Goal: Task Accomplishment & Management: Use online tool/utility

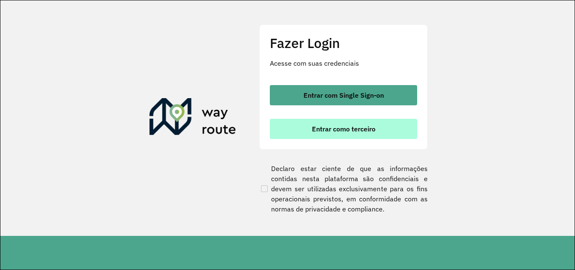
click at [327, 129] on span "Entrar como terceiro" at bounding box center [344, 128] width 64 height 7
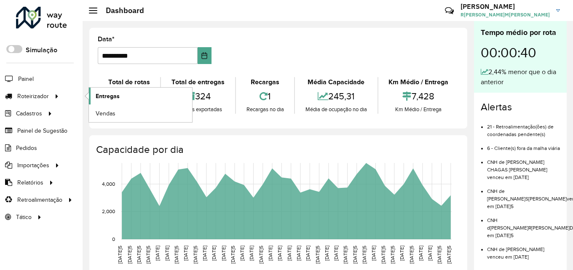
click at [115, 96] on span "Entregas" at bounding box center [108, 96] width 24 height 9
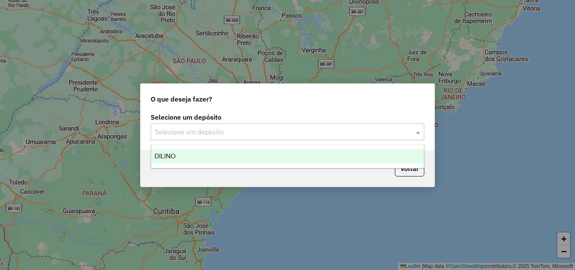
click at [299, 133] on input "text" at bounding box center [279, 132] width 248 height 10
click at [213, 156] on div "DILINO" at bounding box center [287, 156] width 273 height 14
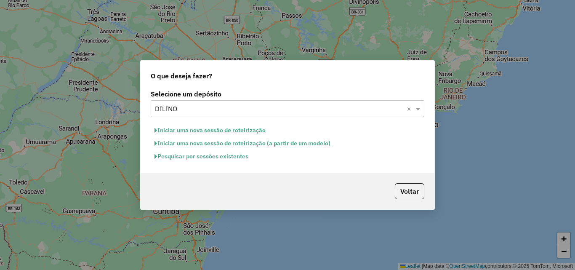
click at [230, 130] on button "Iniciar uma nova sessão de roteirização" at bounding box center [210, 130] width 119 height 13
select select "*"
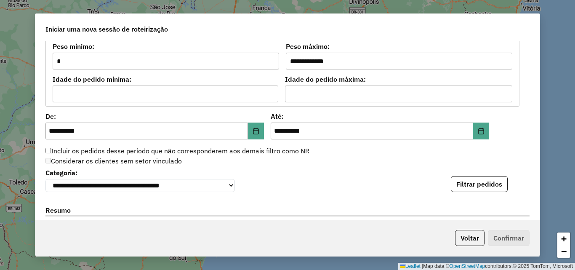
scroll to position [720, 0]
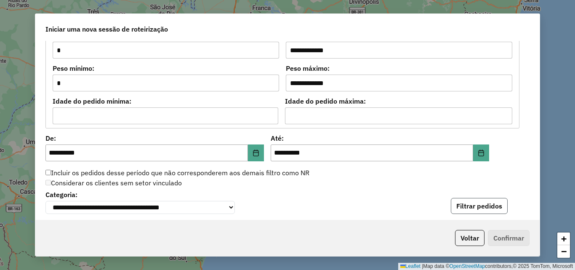
click at [465, 204] on button "Filtrar pedidos" at bounding box center [479, 206] width 57 height 16
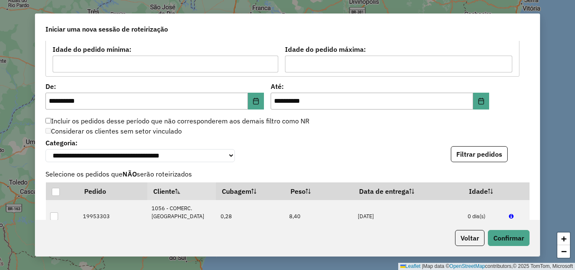
scroll to position [889, 0]
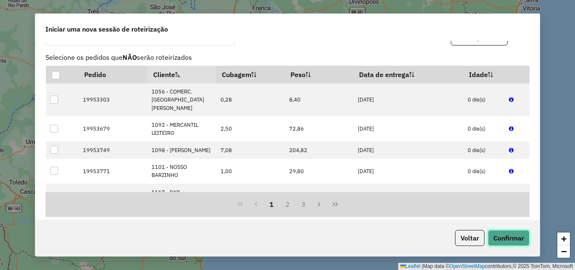
click at [509, 236] on button "Confirmar" at bounding box center [509, 238] width 42 height 16
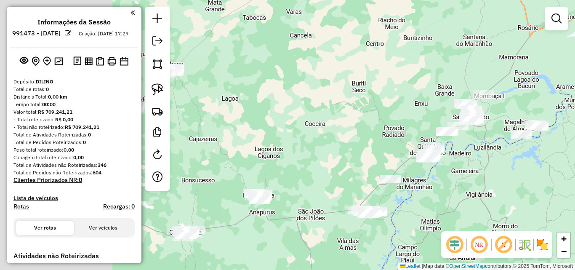
drag, startPoint x: 202, startPoint y: 126, endPoint x: 387, endPoint y: 105, distance: 186.4
click at [387, 105] on div "Janela de atendimento Grade de atendimento Capacidade Transportadoras Veículos …" at bounding box center [287, 135] width 575 height 270
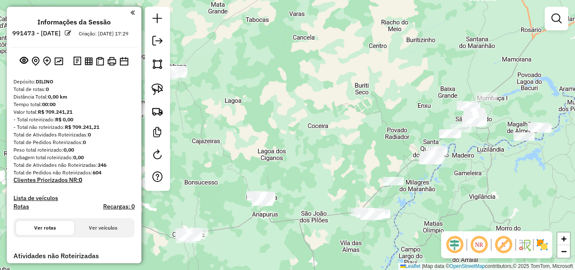
drag, startPoint x: 248, startPoint y: 98, endPoint x: 431, endPoint y: 131, distance: 185.7
click at [444, 136] on div "Janela de atendimento Grade de atendimento Capacidade Transportadoras Veículos …" at bounding box center [287, 135] width 575 height 270
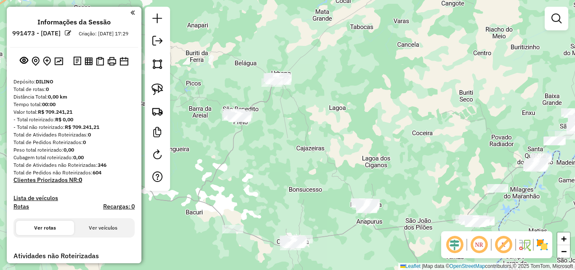
drag, startPoint x: 312, startPoint y: 113, endPoint x: 223, endPoint y: 84, distance: 94.3
click at [223, 84] on div "Janela de atendimento Grade de atendimento Capacidade Transportadoras Veículos …" at bounding box center [287, 135] width 575 height 270
click at [154, 88] on img at bounding box center [158, 89] width 12 height 12
drag, startPoint x: 261, startPoint y: 60, endPoint x: 312, endPoint y: 71, distance: 52.2
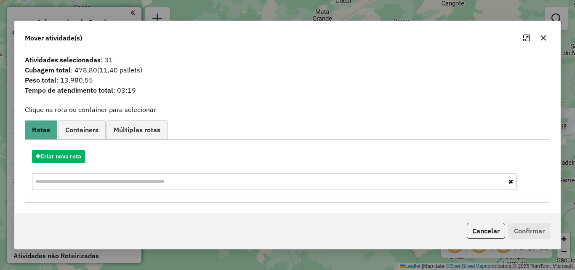
click at [86, 151] on div "Criar nova rota" at bounding box center [287, 156] width 521 height 13
click at [69, 154] on button "Criar nova rota" at bounding box center [58, 156] width 53 height 13
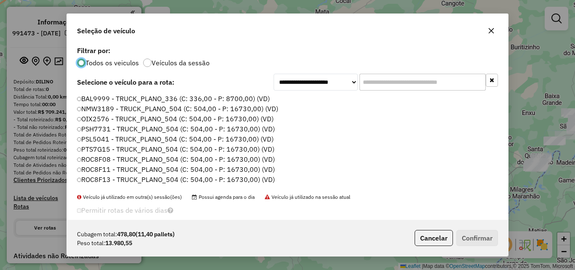
scroll to position [5, 3]
click at [216, 112] on label "NMW3189 - TRUCK_PLANO_504 (C: 504,00 - P: 16730,00) (VD)" at bounding box center [178, 109] width 203 height 10
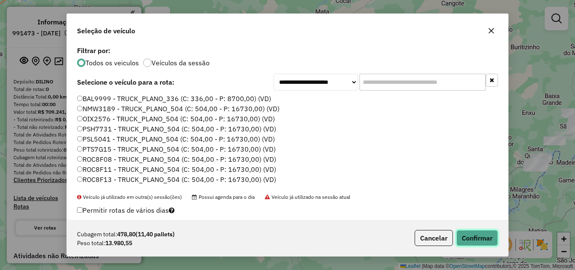
click at [470, 234] on button "Confirmar" at bounding box center [477, 238] width 42 height 16
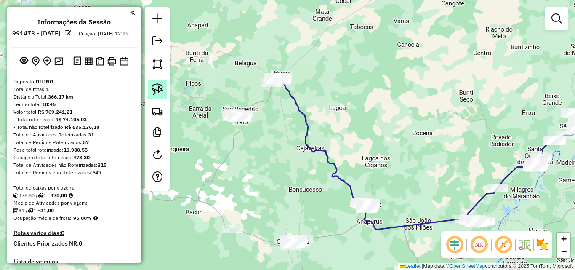
click at [159, 85] on img at bounding box center [158, 89] width 12 height 12
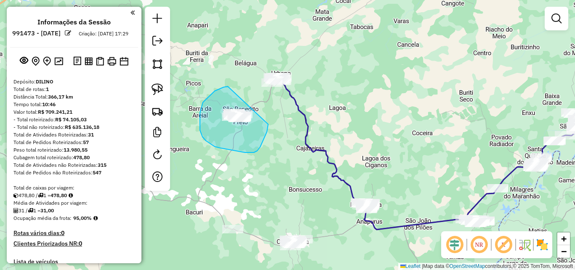
drag, startPoint x: 228, startPoint y: 86, endPoint x: 269, endPoint y: 122, distance: 54.3
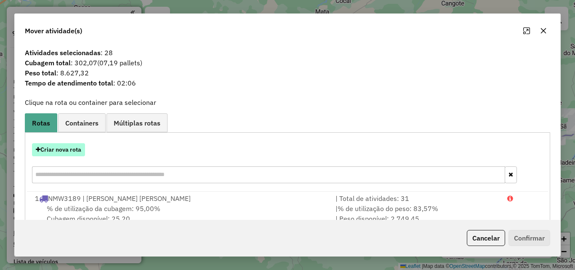
click at [66, 152] on button "Criar nova rota" at bounding box center [58, 149] width 53 height 13
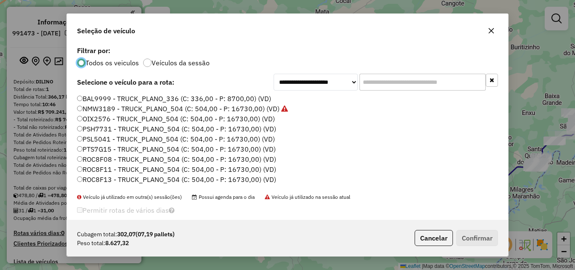
click at [245, 122] on label "OIX2576 - TRUCK_PLANO_504 (C: 504,00 - P: 16730,00) (VD)" at bounding box center [176, 119] width 198 height 10
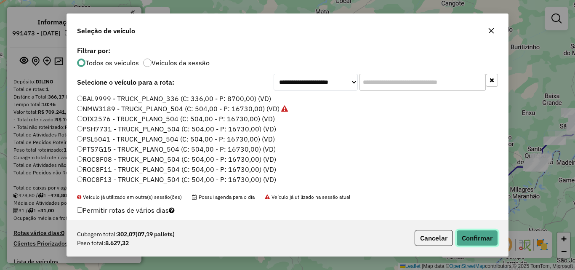
click at [471, 234] on button "Confirmar" at bounding box center [477, 238] width 42 height 16
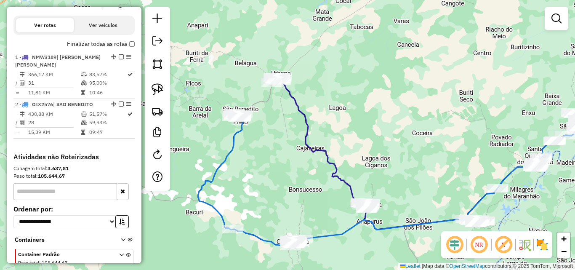
scroll to position [253, 0]
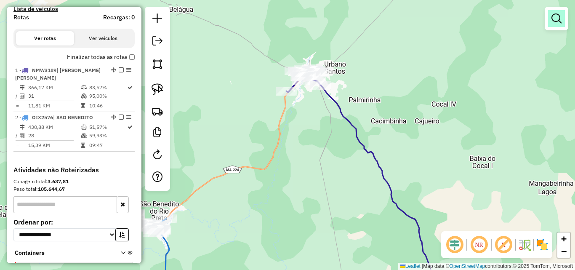
click at [562, 16] on link at bounding box center [556, 18] width 17 height 17
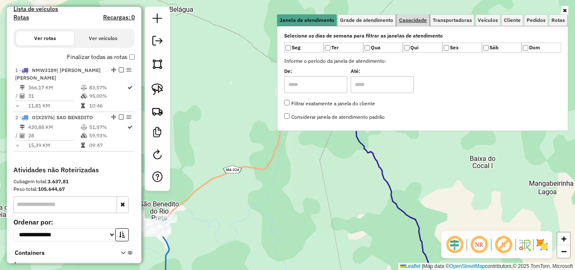
click at [418, 19] on span "Capacidade" at bounding box center [413, 20] width 28 height 5
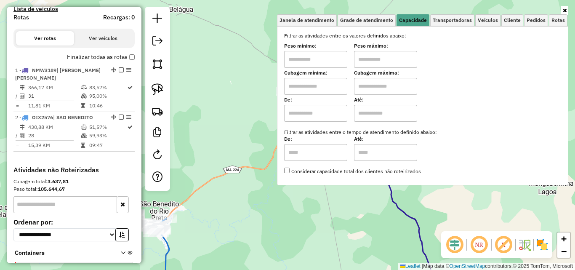
click at [332, 90] on input "text" at bounding box center [315, 86] width 63 height 17
type input "*****"
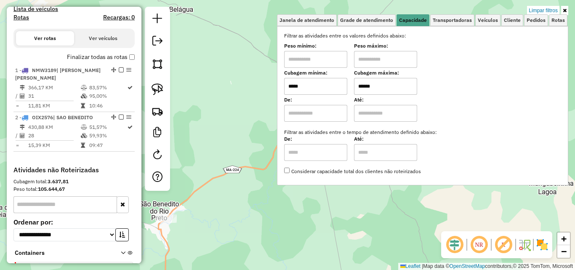
type input "******"
click at [210, 146] on div "Limpar filtros Janela de atendimento Grade de atendimento Capacidade Transporta…" at bounding box center [287, 135] width 575 height 270
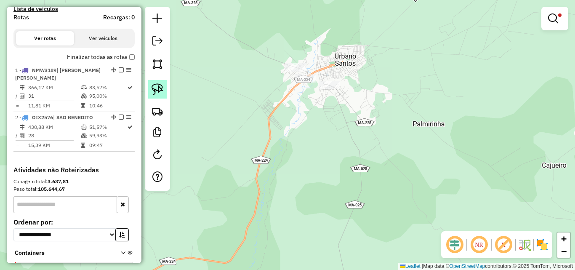
click at [163, 88] on img at bounding box center [158, 89] width 12 height 12
drag, startPoint x: 317, startPoint y: 67, endPoint x: 311, endPoint y: 84, distance: 17.7
click at [311, 84] on div "Limpar filtros Janela de atendimento Grade de atendimento Capacidade Transporta…" at bounding box center [287, 135] width 575 height 270
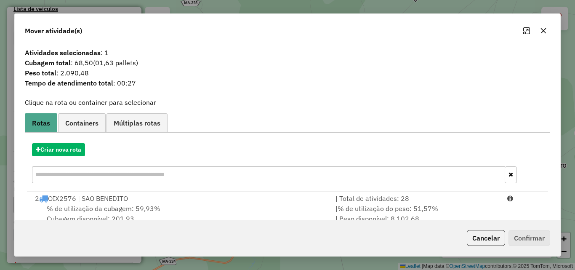
scroll to position [20, 0]
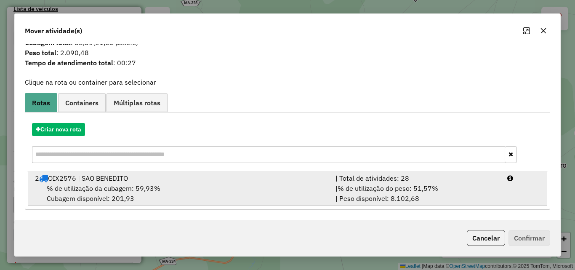
click at [240, 182] on div "2 OIX2576 | SAO BENEDITO" at bounding box center [180, 178] width 301 height 10
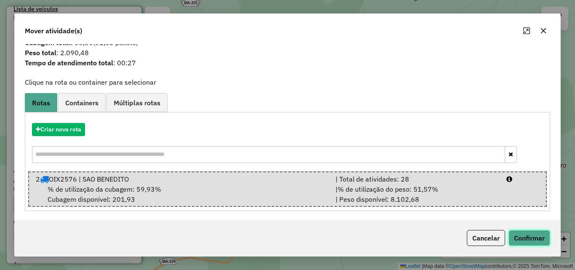
click at [524, 232] on button "Confirmar" at bounding box center [530, 238] width 42 height 16
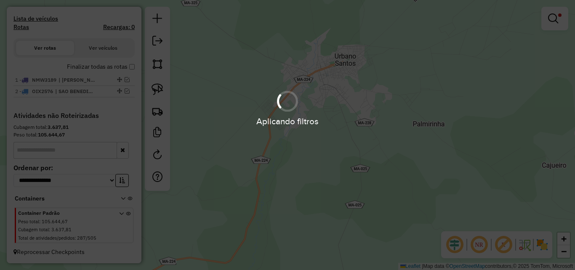
scroll to position [251, 0]
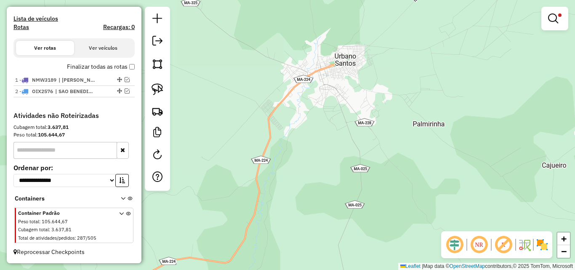
click at [565, 21] on div at bounding box center [554, 19] width 27 height 24
click at [557, 19] on em at bounding box center [553, 18] width 10 height 10
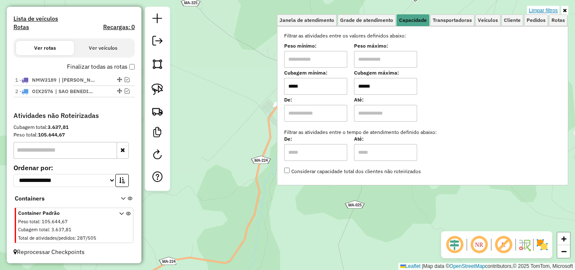
click at [546, 11] on link "Limpar filtros" at bounding box center [543, 10] width 32 height 9
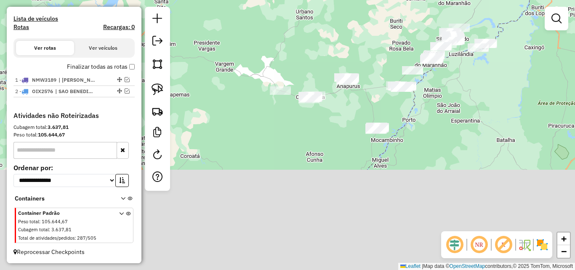
drag, startPoint x: 304, startPoint y: 175, endPoint x: 328, endPoint y: 33, distance: 143.9
click at [328, 33] on div "Janela de atendimento Grade de atendimento Capacidade Transportadoras Veículos …" at bounding box center [287, 135] width 575 height 270
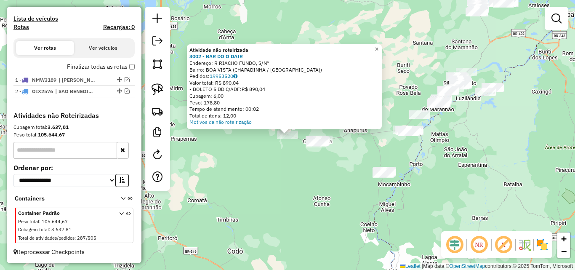
click at [382, 48] on link "×" at bounding box center [377, 49] width 10 height 10
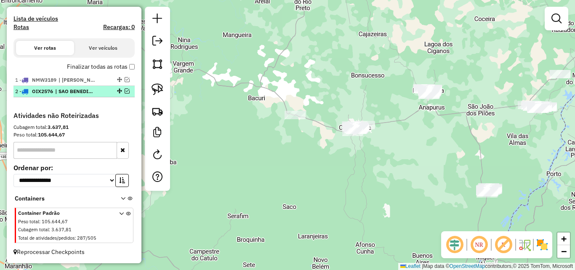
click at [127, 91] on div at bounding box center [118, 90] width 25 height 5
select select "**********"
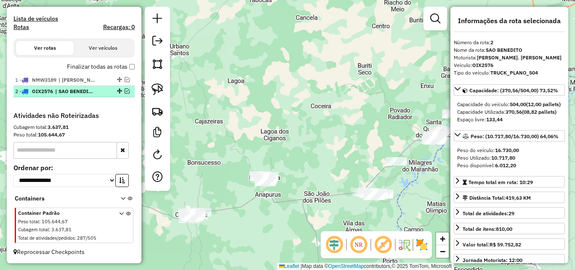
click at [126, 90] on em at bounding box center [127, 90] width 5 height 5
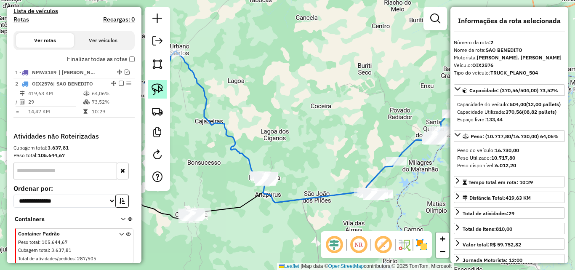
click at [155, 84] on img at bounding box center [158, 89] width 12 height 12
drag, startPoint x: 201, startPoint y: 187, endPoint x: 331, endPoint y: 133, distance: 141.0
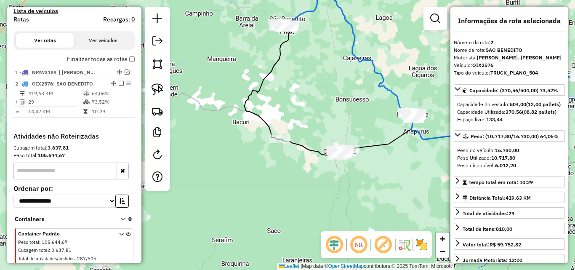
drag, startPoint x: 236, startPoint y: 148, endPoint x: 388, endPoint y: 82, distance: 165.7
click at [388, 82] on icon at bounding box center [475, 64] width 304 height 152
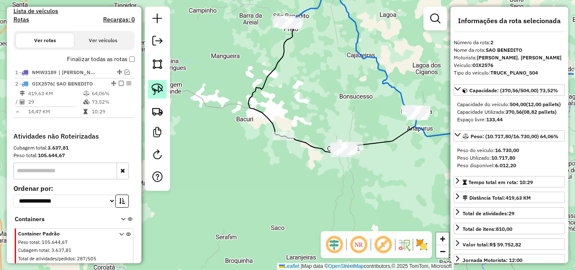
click at [155, 89] on img at bounding box center [158, 89] width 12 height 12
drag, startPoint x: 270, startPoint y: 109, endPoint x: 296, endPoint y: 136, distance: 37.8
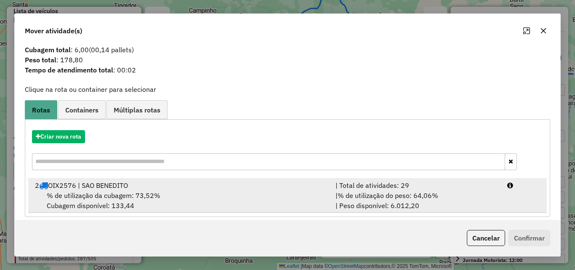
scroll to position [20, 0]
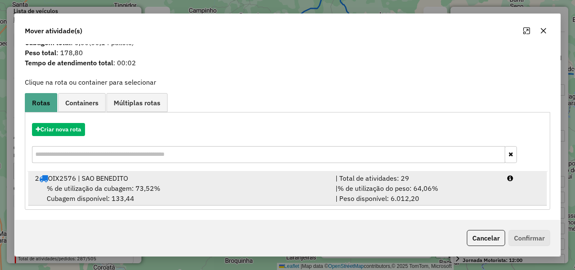
click at [226, 184] on div "% de utilização da cubagem: 73,52% Cubagem disponível: 133,44" at bounding box center [180, 193] width 301 height 20
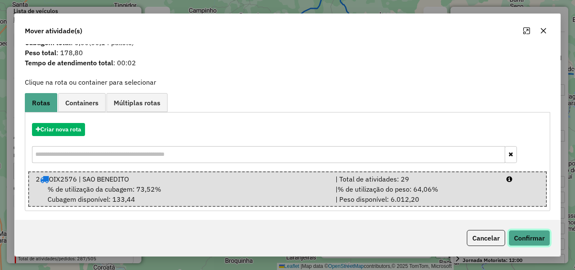
click at [519, 231] on button "Confirmar" at bounding box center [530, 238] width 42 height 16
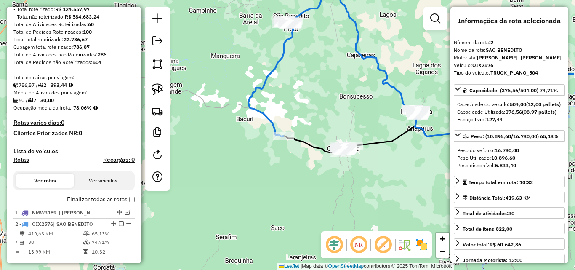
scroll to position [152, 0]
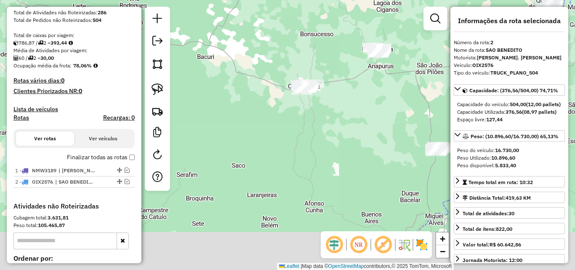
drag, startPoint x: 318, startPoint y: 173, endPoint x: 279, endPoint y: 111, distance: 73.6
click at [279, 111] on div "Janela de atendimento Grade de atendimento Capacidade Transportadoras Veículos …" at bounding box center [287, 135] width 575 height 270
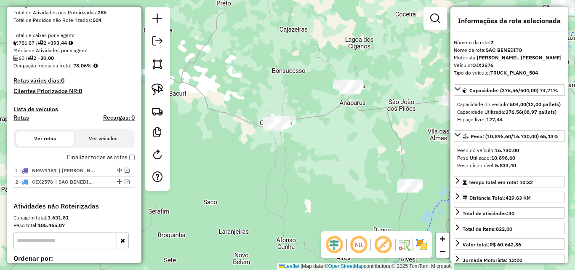
drag, startPoint x: 361, startPoint y: 112, endPoint x: 324, endPoint y: 154, distance: 55.8
click at [324, 154] on div "Janela de atendimento Grade de atendimento Capacidade Transportadoras Veículos …" at bounding box center [287, 135] width 575 height 270
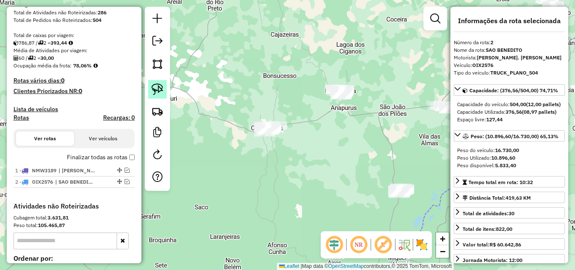
click at [157, 87] on img at bounding box center [158, 89] width 12 height 12
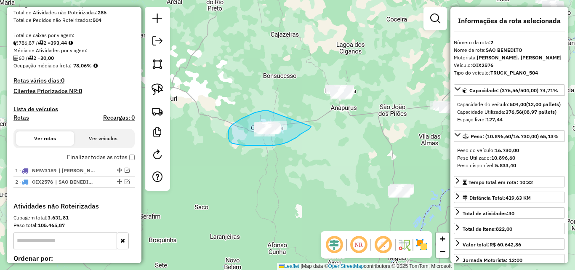
drag, startPoint x: 269, startPoint y: 111, endPoint x: 311, endPoint y: 126, distance: 45.3
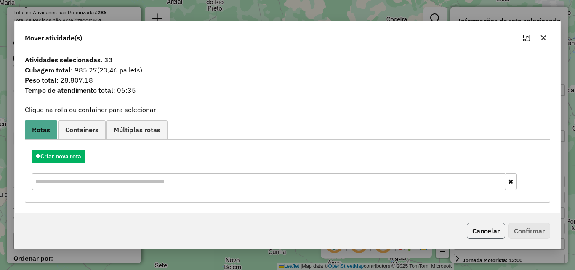
click at [492, 227] on button "Cancelar" at bounding box center [486, 231] width 38 height 16
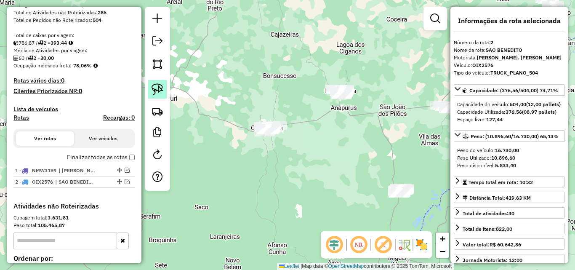
click at [161, 89] on img at bounding box center [158, 89] width 12 height 12
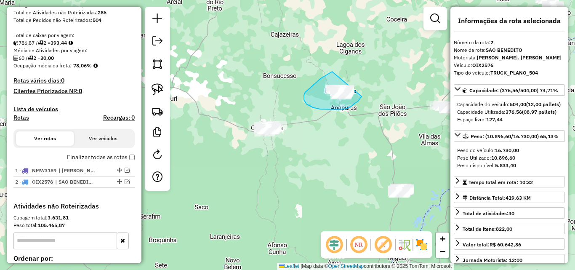
drag, startPoint x: 332, startPoint y: 72, endPoint x: 364, endPoint y: 90, distance: 37.0
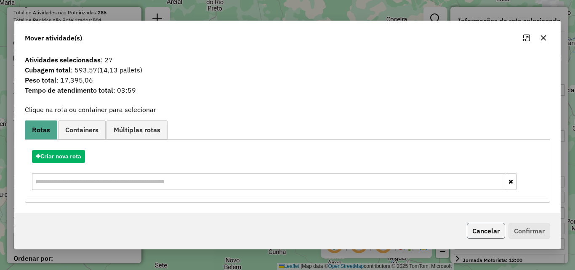
click at [489, 226] on button "Cancelar" at bounding box center [486, 231] width 38 height 16
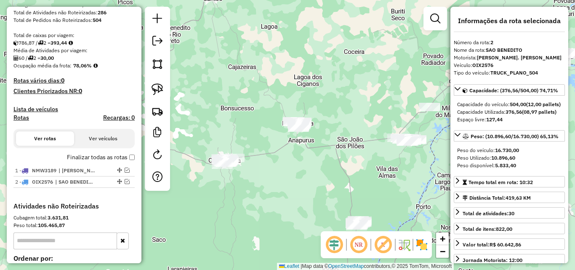
drag, startPoint x: 323, startPoint y: 128, endPoint x: 280, endPoint y: 162, distance: 54.2
click at [280, 162] on div "Janela de atendimento Grade de atendimento Capacidade Transportadoras Veículos …" at bounding box center [287, 135] width 575 height 270
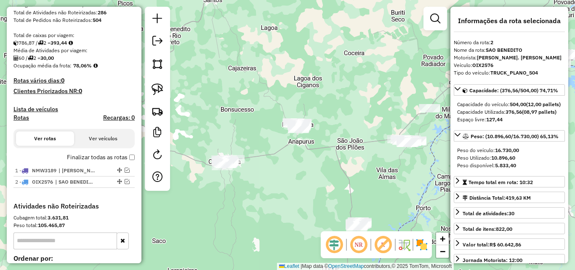
click at [424, 65] on div "Janela de atendimento Grade de atendimento Capacidade Transportadoras Veículos …" at bounding box center [287, 135] width 575 height 270
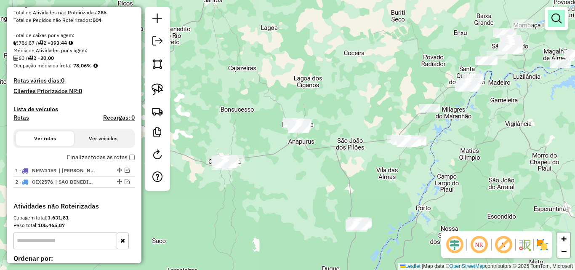
click at [557, 16] on em at bounding box center [557, 18] width 10 height 10
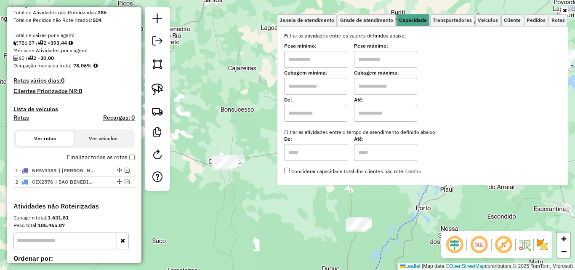
click at [340, 86] on input "text" at bounding box center [315, 86] width 63 height 17
type input "*****"
type input "******"
click at [257, 177] on div "Limpar filtros Janela de atendimento Grade de atendimento Capacidade Transporta…" at bounding box center [287, 135] width 575 height 270
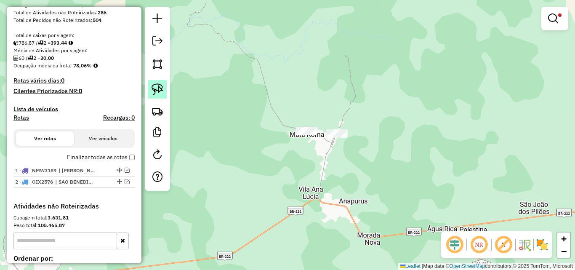
click at [163, 88] on img at bounding box center [158, 89] width 12 height 12
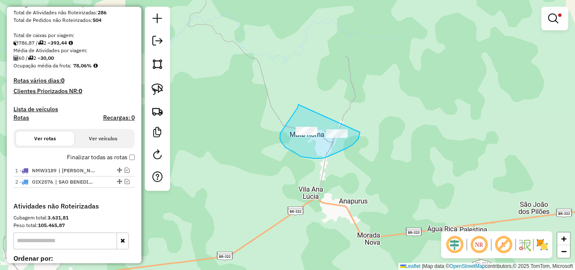
drag, startPoint x: 298, startPoint y: 104, endPoint x: 360, endPoint y: 132, distance: 67.8
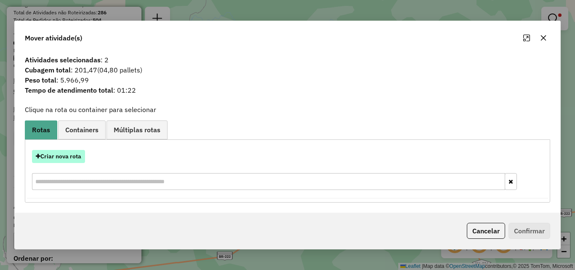
click at [77, 154] on button "Criar nova rota" at bounding box center [58, 156] width 53 height 13
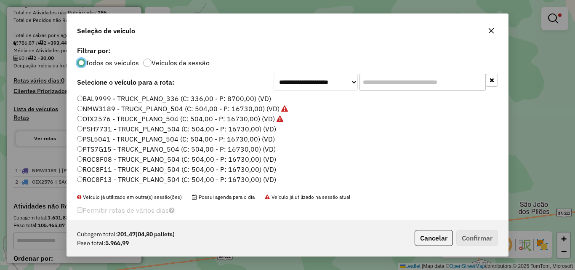
scroll to position [5, 3]
click at [263, 132] on label "PSH7731 - TRUCK_PLANO_504 (C: 504,00 - P: 16730,00) (VD)" at bounding box center [176, 129] width 199 height 10
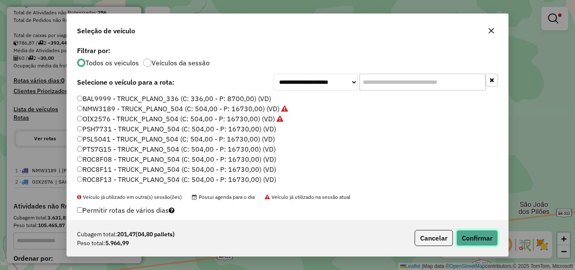
click at [476, 234] on button "Confirmar" at bounding box center [477, 238] width 42 height 16
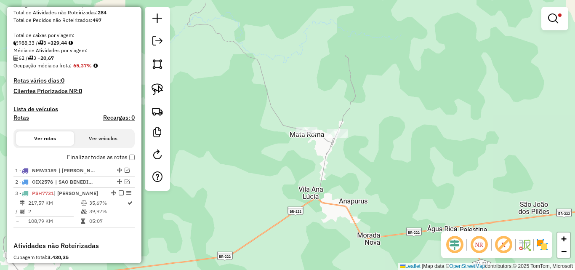
drag, startPoint x: 411, startPoint y: 149, endPoint x: 421, endPoint y: 120, distance: 30.2
click at [421, 120] on div "Limpar filtros Janela de atendimento Grade de atendimento Capacidade Transporta…" at bounding box center [287, 135] width 575 height 270
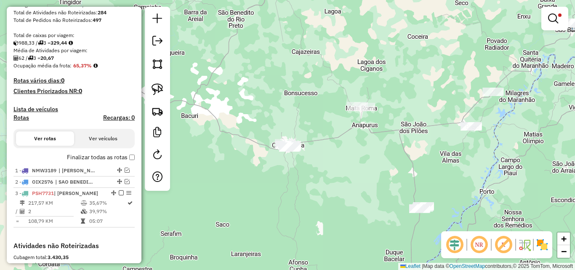
drag, startPoint x: 347, startPoint y: 150, endPoint x: 371, endPoint y: 125, distance: 35.1
click at [371, 125] on div "Limpar filtros Janela de atendimento Grade de atendimento Capacidade Transporta…" at bounding box center [287, 135] width 575 height 270
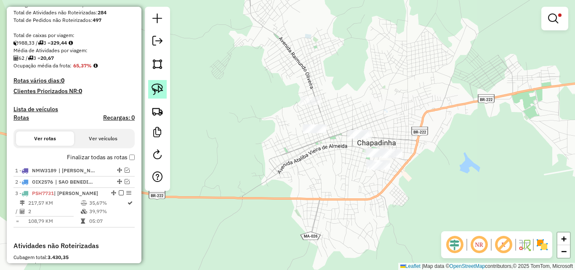
click at [163, 88] on img at bounding box center [158, 89] width 12 height 12
drag, startPoint x: 298, startPoint y: 83, endPoint x: 332, endPoint y: 97, distance: 37.2
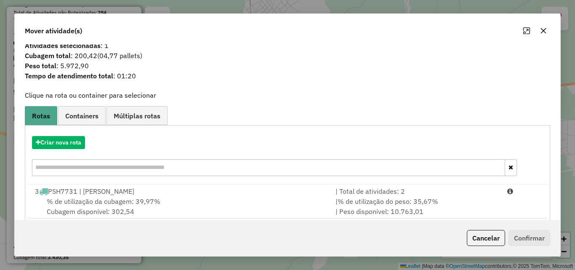
scroll to position [20, 0]
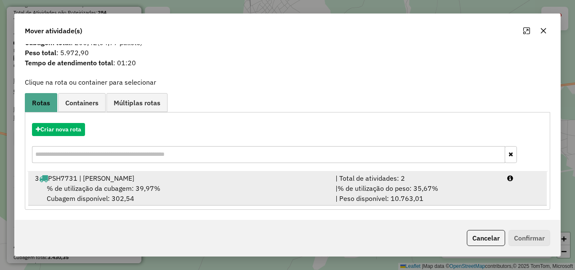
click at [297, 178] on div "3 PSH7731 | [PERSON_NAME]" at bounding box center [180, 178] width 301 height 10
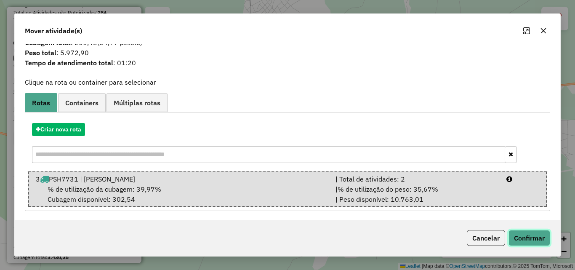
click at [530, 232] on button "Confirmar" at bounding box center [530, 238] width 42 height 16
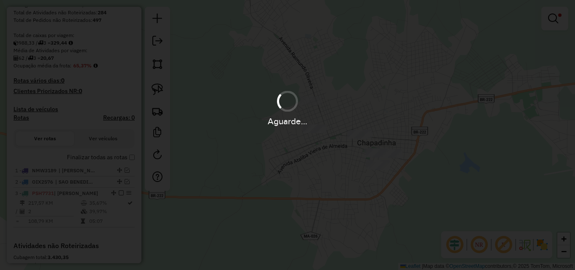
scroll to position [0, 0]
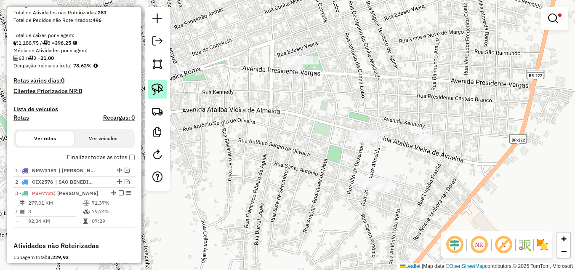
click at [154, 88] on img at bounding box center [158, 89] width 12 height 12
drag, startPoint x: 342, startPoint y: 120, endPoint x: 389, endPoint y: 126, distance: 47.5
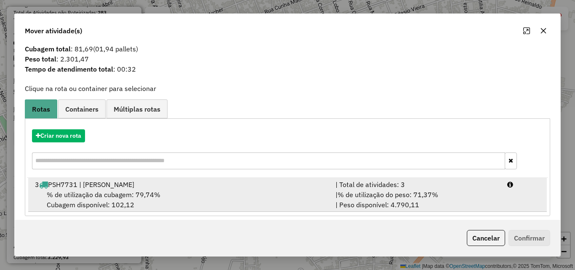
scroll to position [20, 0]
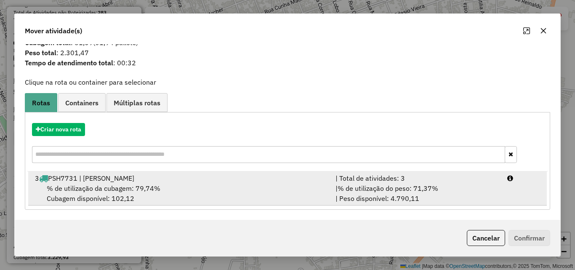
click at [263, 179] on div "3 PSH7731 | [PERSON_NAME]" at bounding box center [180, 178] width 301 height 10
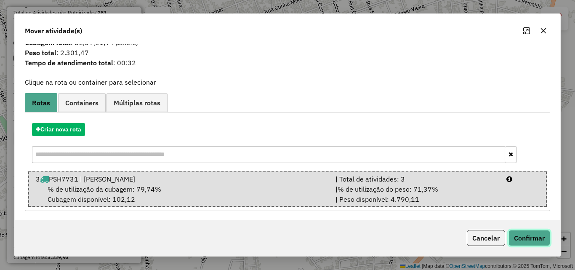
click at [525, 237] on button "Confirmar" at bounding box center [530, 238] width 42 height 16
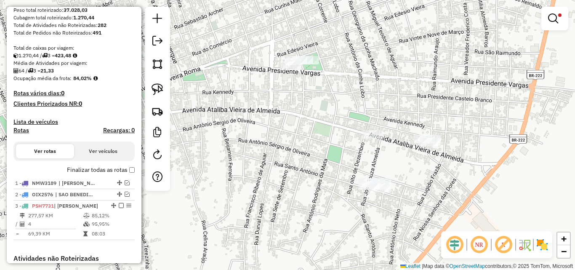
scroll to position [168, 0]
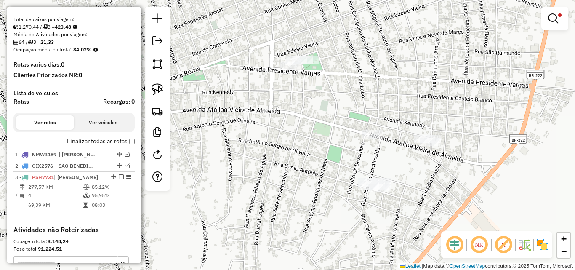
click at [133, 148] on div "Depósito: DILINO Total de rotas: 3 Distância Total: 1.063,42 km Tempo total: 28…" at bounding box center [74, 67] width 128 height 316
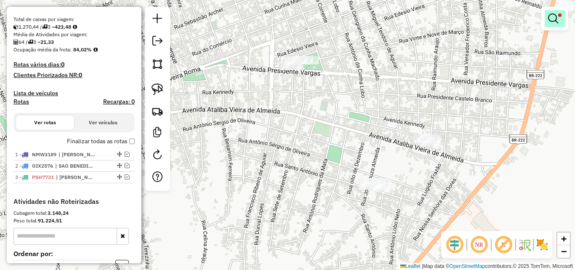
click at [549, 19] on em at bounding box center [553, 18] width 10 height 10
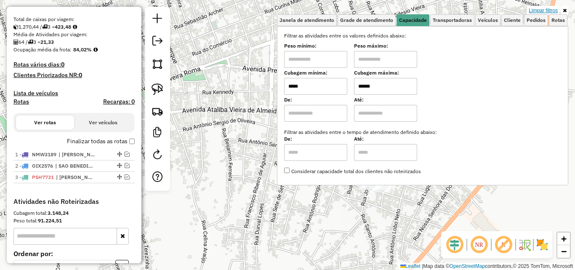
click at [544, 10] on link "Limpar filtros" at bounding box center [543, 10] width 32 height 9
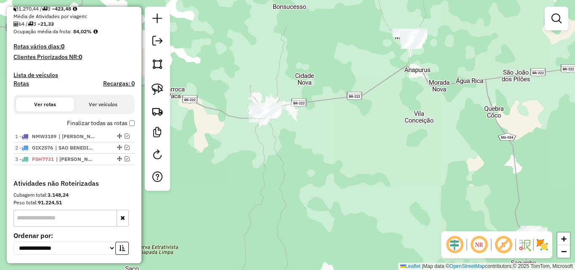
scroll to position [126, 0]
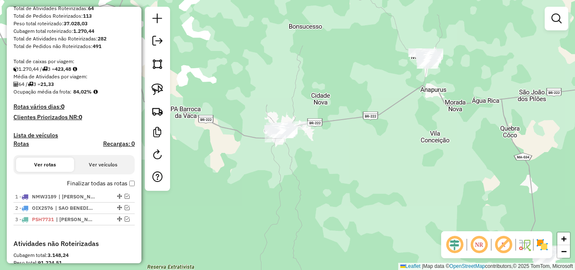
drag, startPoint x: 227, startPoint y: 132, endPoint x: 262, endPoint y: 168, distance: 50.3
click at [262, 168] on div "Janela de atendimento Grade de atendimento Capacidade Transportadoras Veículos …" at bounding box center [287, 135] width 575 height 270
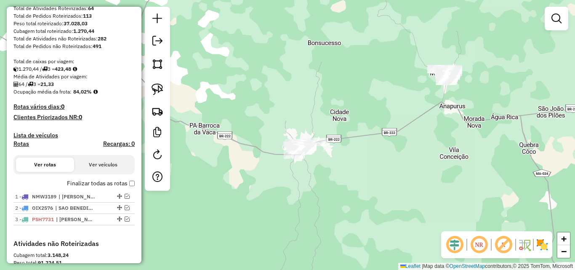
drag, startPoint x: 260, startPoint y: 163, endPoint x: 247, endPoint y: 135, distance: 31.1
click at [248, 136] on div "Janela de atendimento Grade de atendimento Capacidade Transportadoras Veículos …" at bounding box center [287, 135] width 575 height 270
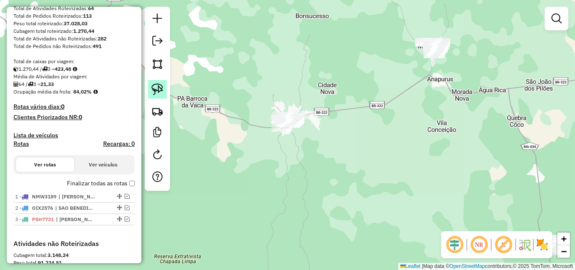
click at [157, 81] on link at bounding box center [157, 89] width 19 height 19
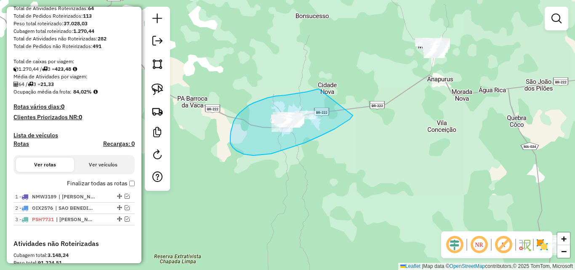
drag, startPoint x: 319, startPoint y: 89, endPoint x: 353, endPoint y: 115, distance: 43.0
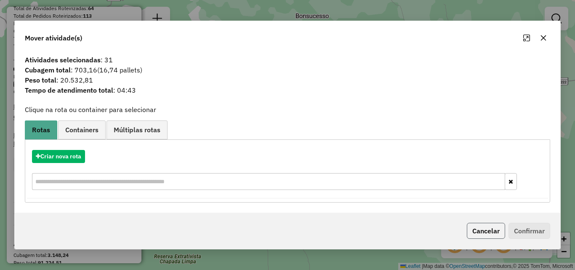
click at [483, 228] on button "Cancelar" at bounding box center [486, 231] width 38 height 16
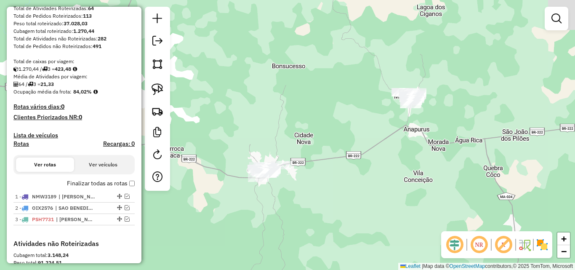
drag, startPoint x: 463, startPoint y: 93, endPoint x: 424, endPoint y: 172, distance: 87.4
click at [424, 172] on div "Janela de atendimento Grade de atendimento Capacidade Transportadoras Veículos …" at bounding box center [287, 135] width 575 height 270
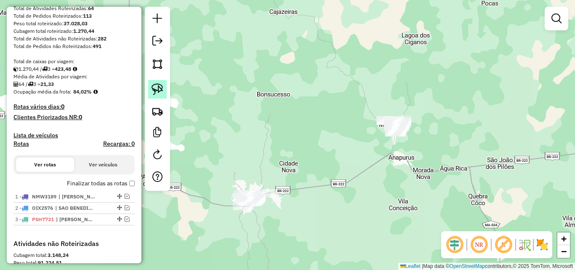
click at [161, 85] on img at bounding box center [158, 89] width 12 height 12
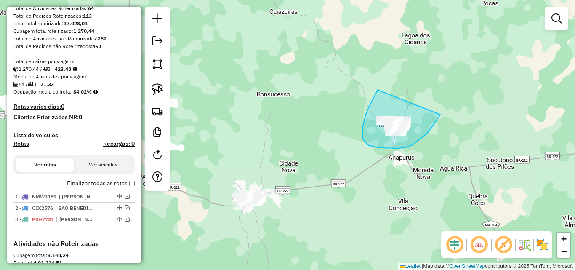
drag, startPoint x: 377, startPoint y: 90, endPoint x: 440, endPoint y: 115, distance: 67.9
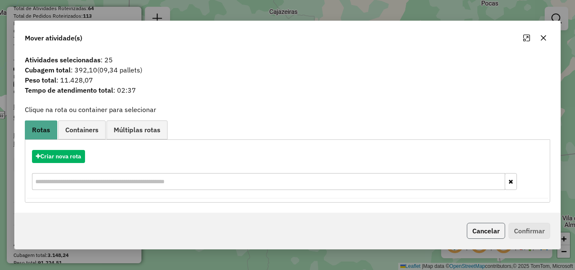
click at [492, 228] on button "Cancelar" at bounding box center [486, 231] width 38 height 16
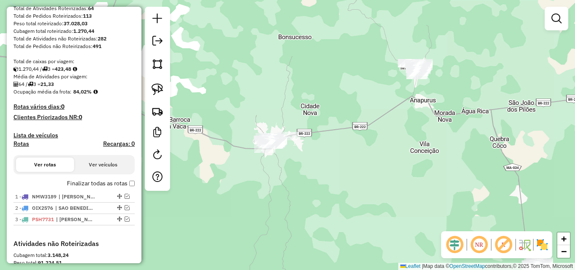
drag, startPoint x: 390, startPoint y: 174, endPoint x: 412, endPoint y: 117, distance: 61.2
click at [412, 117] on div "Janela de atendimento Grade de atendimento Capacidade Transportadoras Veículos …" at bounding box center [287, 135] width 575 height 270
click at [552, 24] on link at bounding box center [556, 18] width 17 height 17
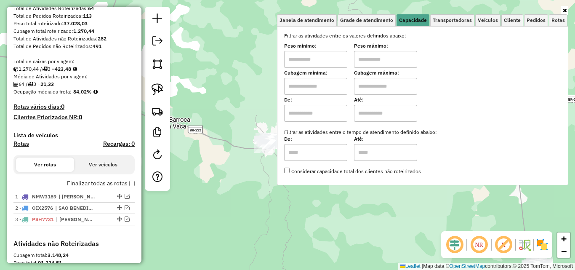
click at [325, 111] on input "text" at bounding box center [315, 113] width 63 height 17
type input "****"
type input "*****"
type input "******"
click at [258, 107] on div "Limpar filtros Janela de atendimento Grade de atendimento Capacidade Transporta…" at bounding box center [287, 135] width 575 height 270
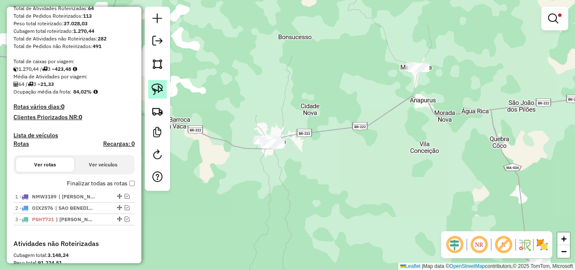
click at [164, 90] on link at bounding box center [157, 89] width 19 height 19
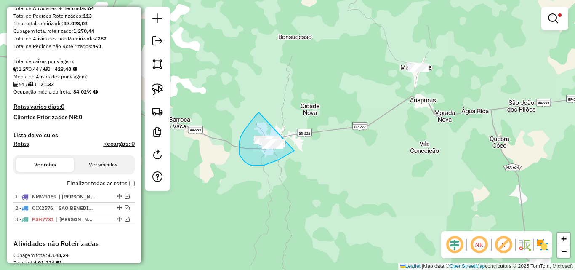
drag, startPoint x: 256, startPoint y: 115, endPoint x: 294, endPoint y: 151, distance: 52.4
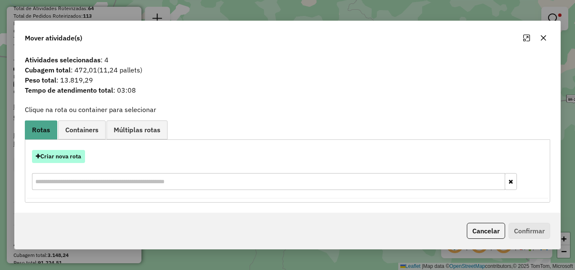
click at [77, 152] on button "Criar nova rota" at bounding box center [58, 156] width 53 height 13
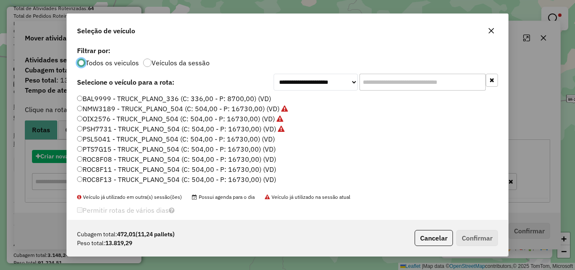
scroll to position [5, 3]
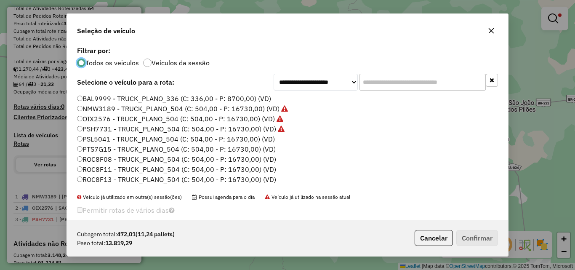
click at [264, 140] on label "PSL5041 - TRUCK_PLANO_504 (C: 504,00 - P: 16730,00) (VD)" at bounding box center [176, 139] width 198 height 10
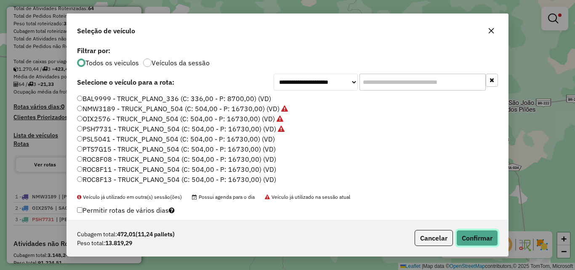
click at [474, 235] on button "Confirmar" at bounding box center [477, 238] width 42 height 16
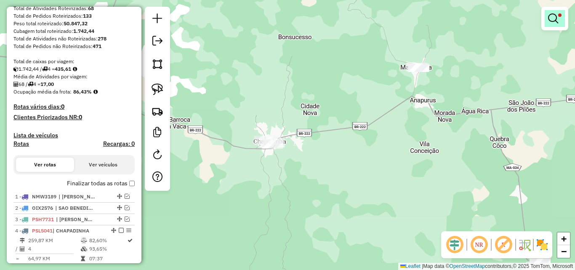
click at [555, 18] on em at bounding box center [553, 18] width 10 height 10
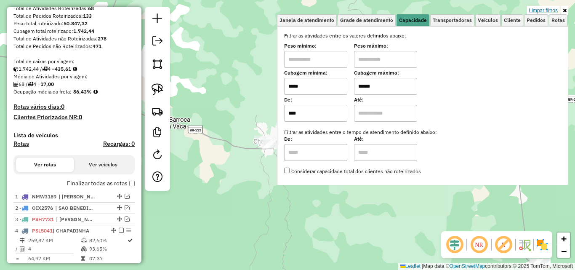
click at [533, 9] on link "Limpar filtros" at bounding box center [543, 10] width 32 height 9
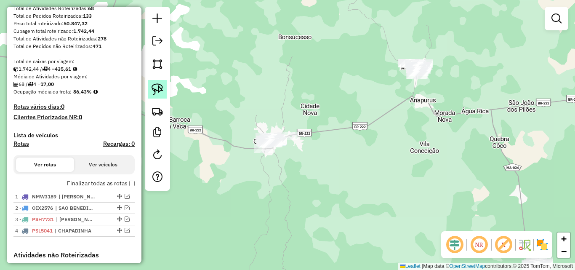
click at [163, 85] on img at bounding box center [158, 89] width 12 height 12
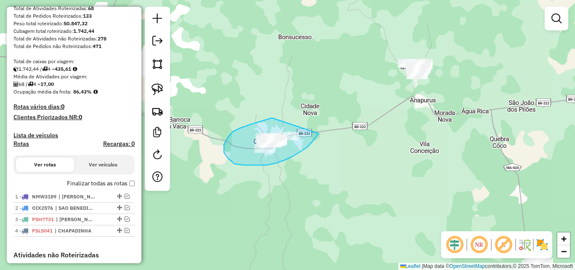
drag, startPoint x: 272, startPoint y: 118, endPoint x: 319, endPoint y: 133, distance: 49.0
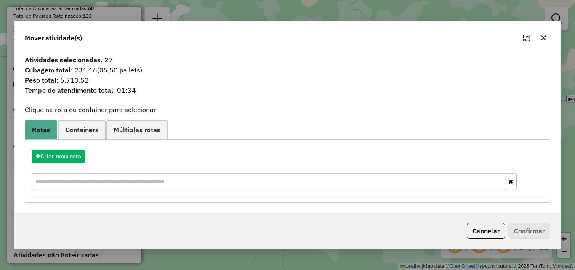
click at [73, 147] on div "Criar nova rota" at bounding box center [287, 171] width 521 height 55
click at [71, 152] on button "Criar nova rota" at bounding box center [58, 156] width 53 height 13
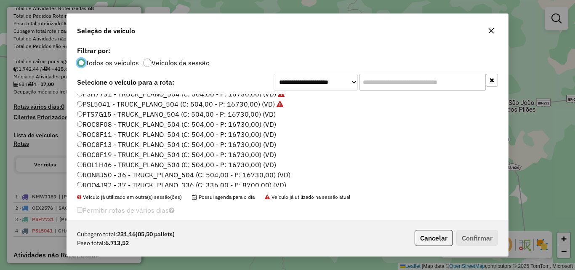
scroll to position [109, 0]
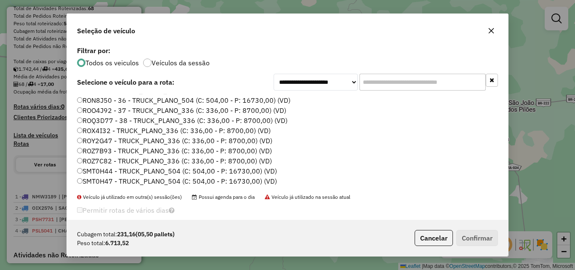
click at [253, 113] on label "ROO4J92 - 37 - TRUCK_PLANO_336 (C: 336,00 - P: 8700,00) (VD)" at bounding box center [181, 110] width 209 height 10
click at [478, 231] on button "Confirmar" at bounding box center [477, 238] width 42 height 16
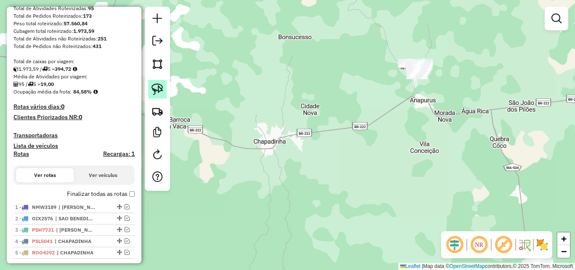
click at [157, 92] on img at bounding box center [158, 89] width 12 height 12
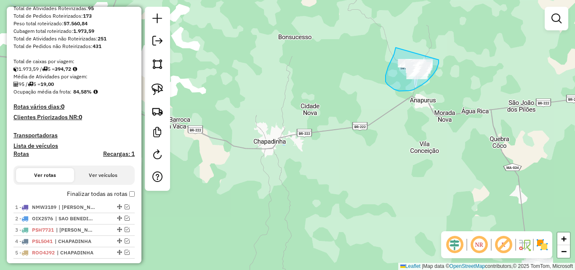
drag, startPoint x: 396, startPoint y: 48, endPoint x: 439, endPoint y: 60, distance: 44.6
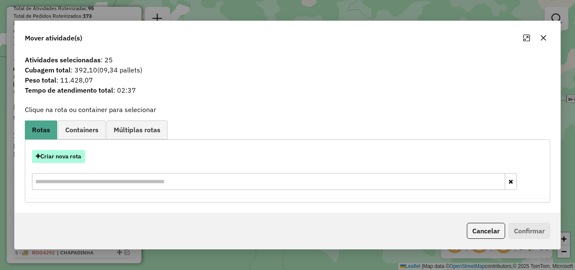
click at [73, 162] on button "Criar nova rota" at bounding box center [58, 156] width 53 height 13
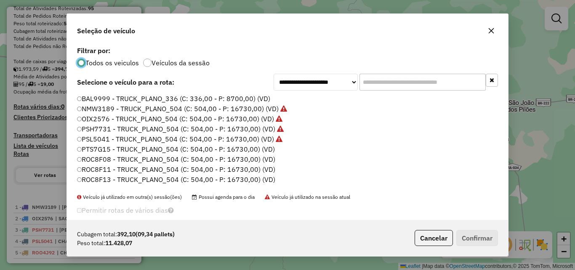
scroll to position [5, 3]
click at [272, 151] on label "PTS7G15 - TRUCK_PLANO_504 (C: 504,00 - P: 16730,00) (VD)" at bounding box center [176, 149] width 198 height 10
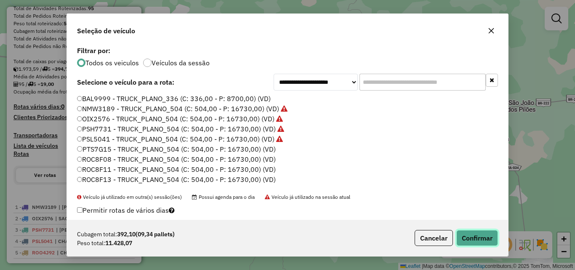
click at [472, 233] on button "Confirmar" at bounding box center [477, 238] width 42 height 16
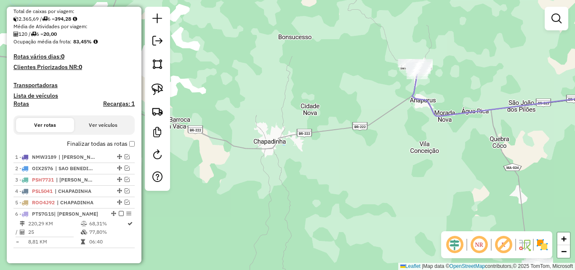
scroll to position [253, 0]
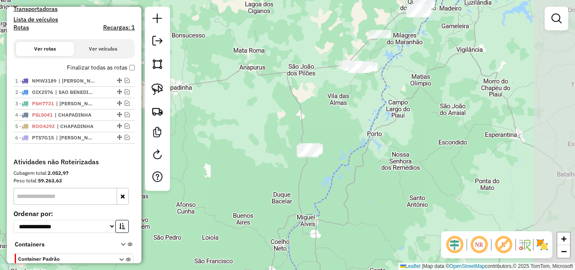
drag, startPoint x: 362, startPoint y: 155, endPoint x: 251, endPoint y: 118, distance: 117.0
click at [251, 118] on div "Janela de atendimento Grade de atendimento Capacidade Transportadoras Veículos …" at bounding box center [287, 135] width 575 height 270
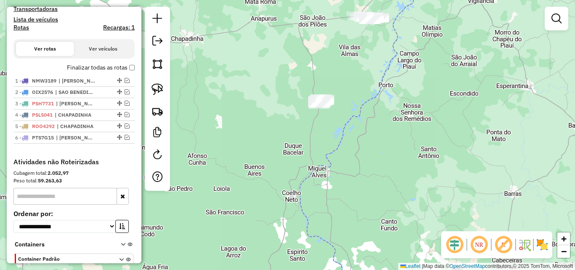
drag, startPoint x: 378, startPoint y: 116, endPoint x: 389, endPoint y: 67, distance: 50.1
click at [389, 67] on div "Janela de atendimento Grade de atendimento Capacidade Transportadoras Veículos …" at bounding box center [287, 135] width 575 height 270
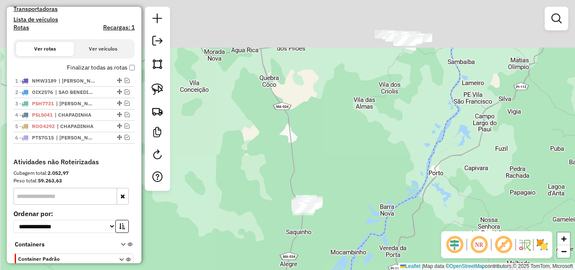
click at [339, 141] on div "Janela de atendimento Grade de atendimento Capacidade Transportadoras Veículos …" at bounding box center [287, 135] width 575 height 270
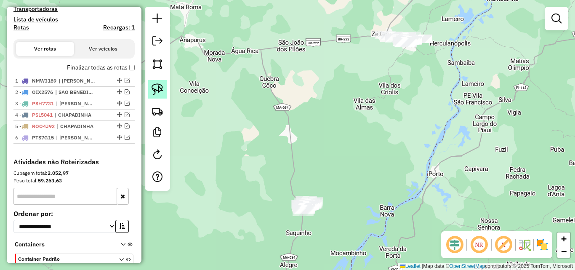
click at [160, 89] on img at bounding box center [158, 89] width 12 height 12
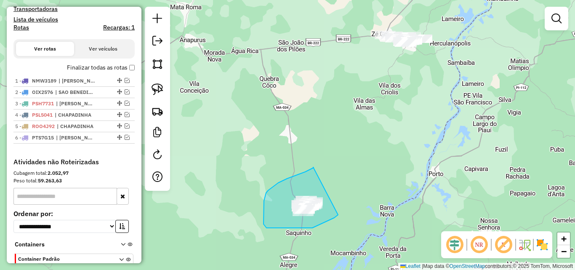
drag, startPoint x: 313, startPoint y: 167, endPoint x: 338, endPoint y: 215, distance: 53.7
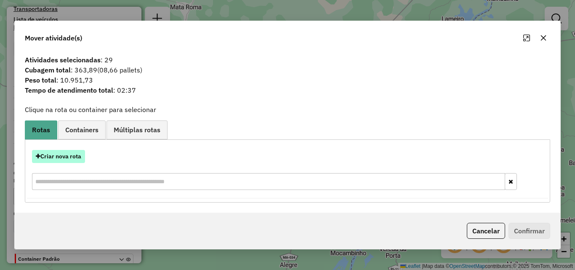
click at [68, 157] on button "Criar nova rota" at bounding box center [58, 156] width 53 height 13
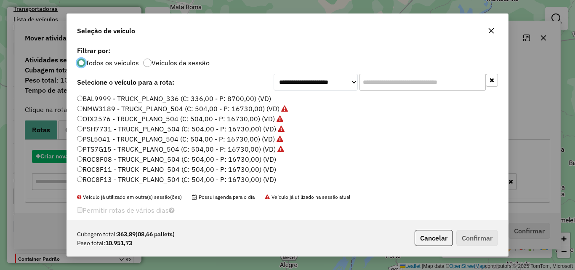
scroll to position [5, 3]
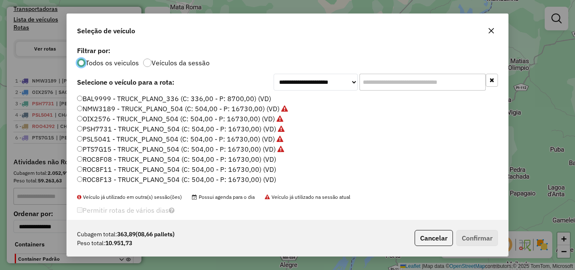
click at [253, 155] on label "ROC8F08 - TRUCK_PLANO_504 (C: 504,00 - P: 16730,00) (VD)" at bounding box center [176, 159] width 199 height 10
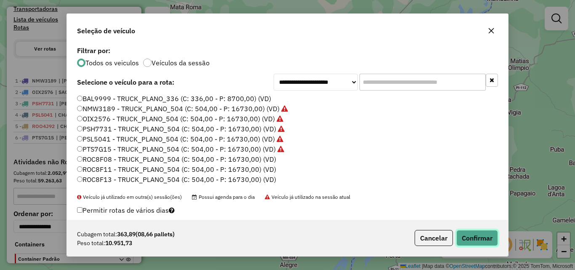
click at [489, 241] on button "Confirmar" at bounding box center [477, 238] width 42 height 16
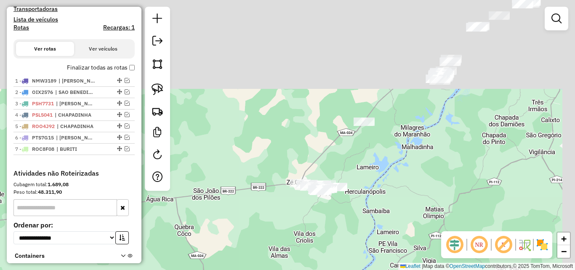
drag, startPoint x: 394, startPoint y: 73, endPoint x: 304, endPoint y: 226, distance: 177.0
click at [304, 226] on div "Janela de atendimento Grade de atendimento Capacidade Transportadoras Veículos …" at bounding box center [287, 135] width 575 height 270
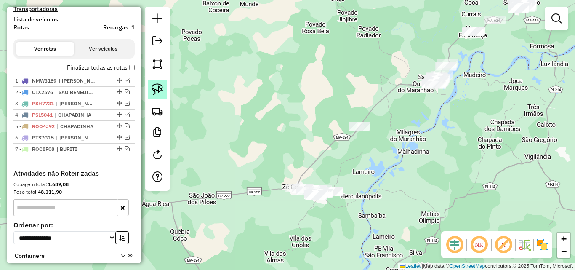
click at [152, 85] on img at bounding box center [158, 89] width 12 height 12
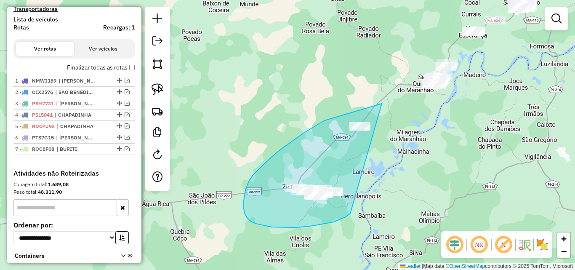
drag, startPoint x: 382, startPoint y: 104, endPoint x: 364, endPoint y: 201, distance: 99.3
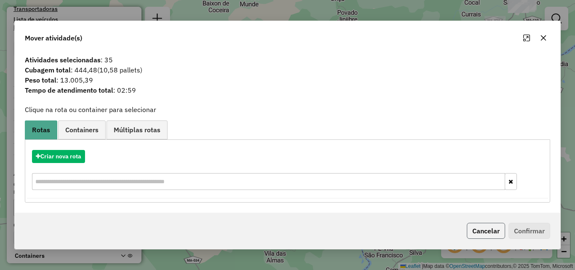
click at [478, 229] on button "Cancelar" at bounding box center [486, 231] width 38 height 16
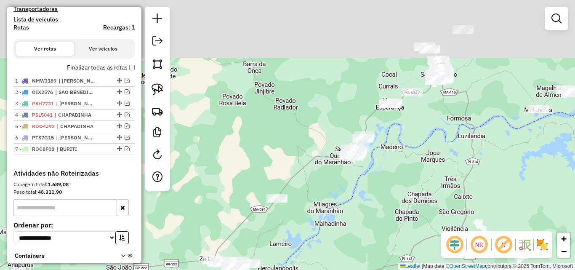
drag, startPoint x: 437, startPoint y: 133, endPoint x: 349, endPoint y: 207, distance: 115.7
click at [349, 207] on div "Janela de atendimento Grade de atendimento Capacidade Transportadoras Veículos …" at bounding box center [287, 135] width 575 height 270
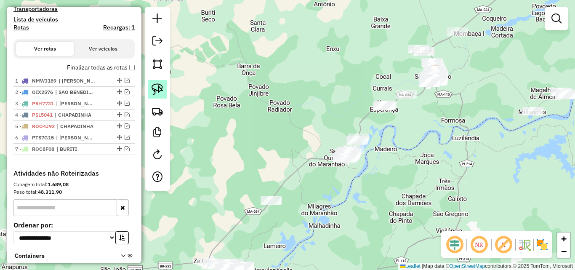
click at [157, 80] on link at bounding box center [157, 89] width 19 height 19
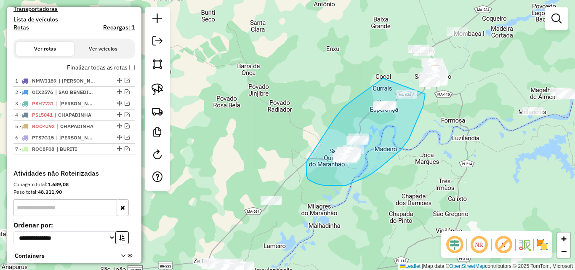
drag, startPoint x: 383, startPoint y: 78, endPoint x: 425, endPoint y: 94, distance: 44.9
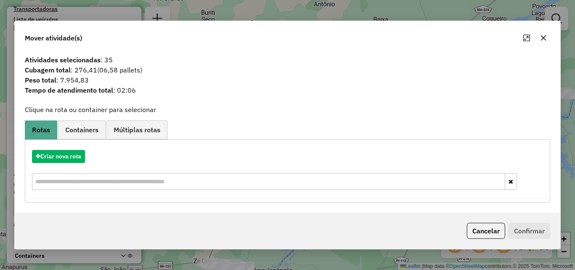
drag, startPoint x: 487, startPoint y: 228, endPoint x: 432, endPoint y: 192, distance: 65.0
click at [486, 228] on button "Cancelar" at bounding box center [486, 231] width 38 height 16
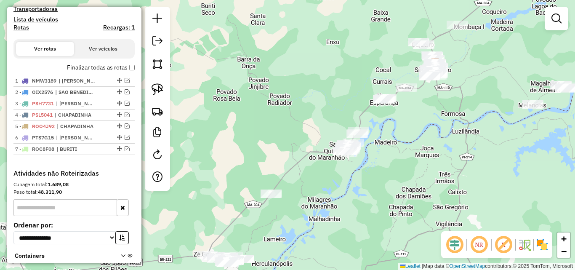
drag, startPoint x: 291, startPoint y: 145, endPoint x: 323, endPoint y: 29, distance: 120.4
click at [323, 29] on div "Janela de atendimento Grade de atendimento Capacidade Transportadoras Veículos …" at bounding box center [287, 135] width 575 height 270
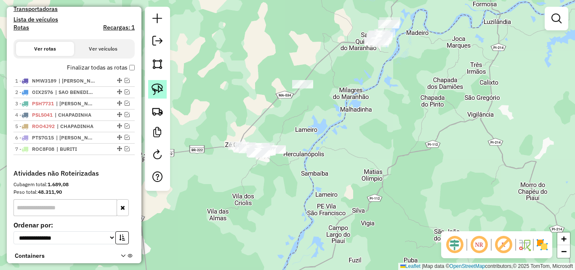
click at [153, 84] on img at bounding box center [158, 89] width 12 height 12
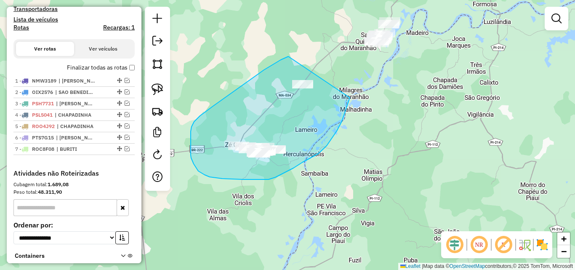
drag, startPoint x: 288, startPoint y: 56, endPoint x: 350, endPoint y: 98, distance: 74.0
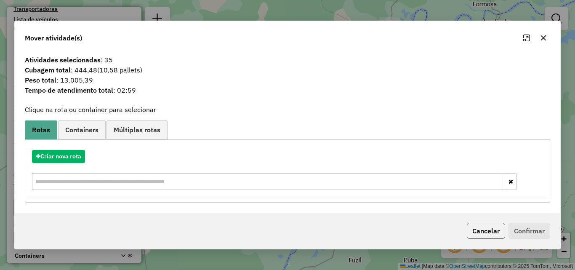
click at [485, 226] on button "Cancelar" at bounding box center [486, 231] width 38 height 16
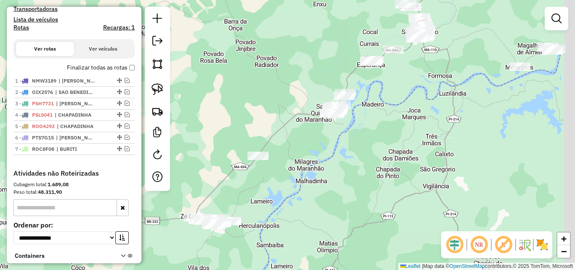
drag, startPoint x: 433, startPoint y: 111, endPoint x: 389, endPoint y: 182, distance: 84.3
click at [389, 182] on div "Janela de atendimento Grade de atendimento Capacidade Transportadoras Veículos …" at bounding box center [287, 135] width 575 height 270
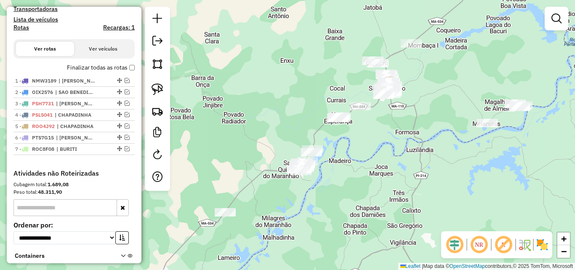
drag, startPoint x: 394, startPoint y: 122, endPoint x: 361, endPoint y: 178, distance: 65.3
click at [361, 178] on div "Janela de atendimento Grade de atendimento Capacidade Transportadoras Veículos …" at bounding box center [287, 135] width 575 height 270
click at [163, 83] on link at bounding box center [157, 89] width 19 height 19
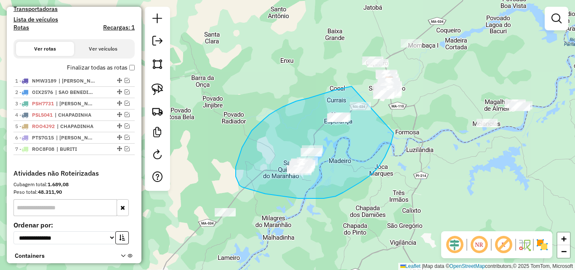
drag, startPoint x: 352, startPoint y: 86, endPoint x: 394, endPoint y: 133, distance: 62.9
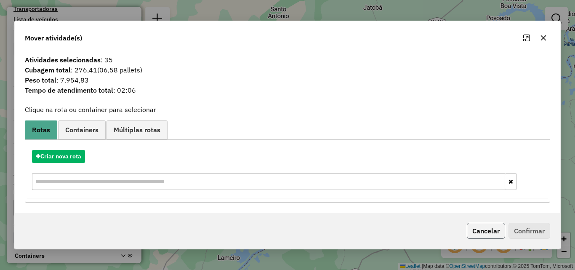
click at [471, 224] on button "Cancelar" at bounding box center [486, 231] width 38 height 16
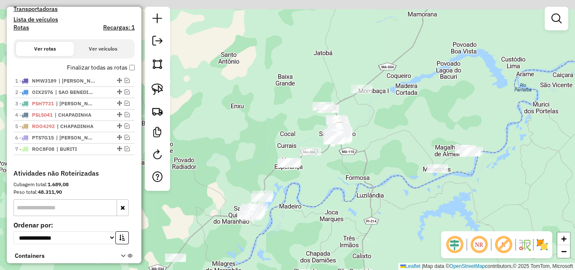
drag, startPoint x: 435, startPoint y: 173, endPoint x: 384, endPoint y: 220, distance: 68.8
click at [384, 220] on div "Janela de atendimento Grade de atendimento Capacidade Transportadoras Veículos …" at bounding box center [287, 135] width 575 height 270
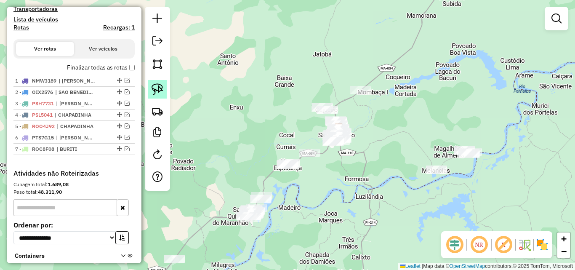
click at [163, 91] on img at bounding box center [158, 89] width 12 height 12
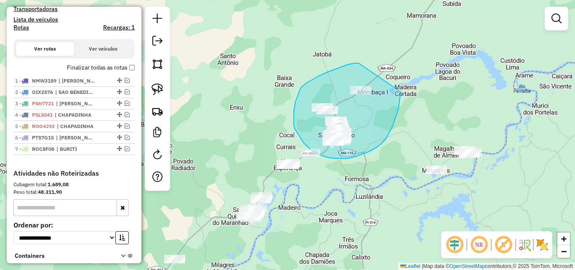
drag, startPoint x: 359, startPoint y: 63, endPoint x: 401, endPoint y: 91, distance: 50.7
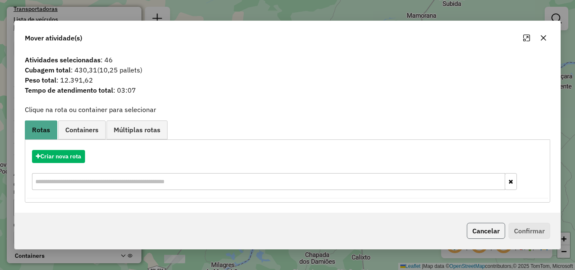
click at [480, 224] on button "Cancelar" at bounding box center [486, 231] width 38 height 16
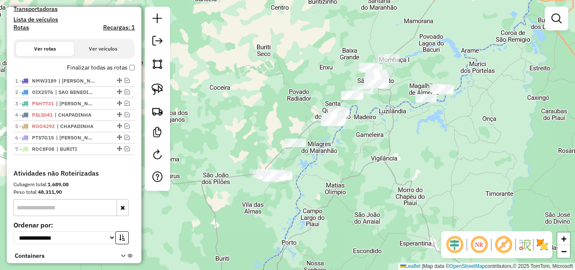
drag, startPoint x: 429, startPoint y: 51, endPoint x: 426, endPoint y: 16, distance: 35.1
click at [426, 16] on div "Janela de atendimento Grade de atendimento Capacidade Transportadoras Veículos …" at bounding box center [287, 135] width 575 height 270
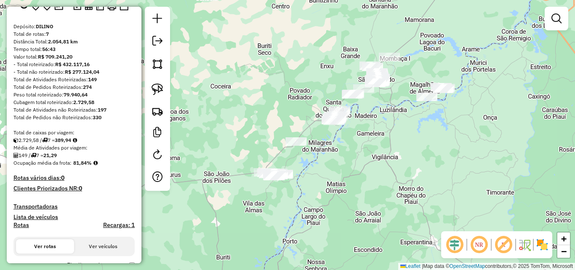
scroll to position [42, 0]
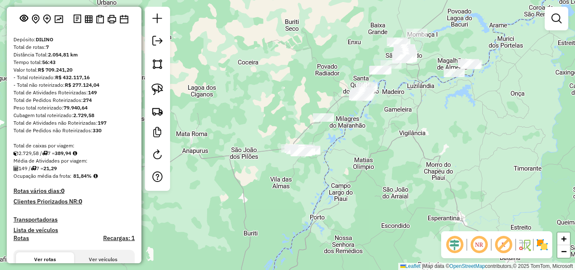
drag, startPoint x: 323, startPoint y: 215, endPoint x: 350, endPoint y: 191, distance: 36.4
click at [350, 191] on div "Janela de atendimento Grade de atendimento Capacidade Transportadoras Veículos …" at bounding box center [287, 135] width 575 height 270
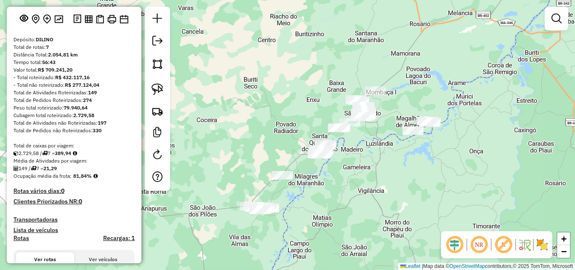
drag, startPoint x: 348, startPoint y: 134, endPoint x: 307, endPoint y: 192, distance: 70.9
click at [307, 192] on div "Janela de atendimento Grade de atendimento Capacidade Transportadoras Veículos …" at bounding box center [287, 135] width 575 height 270
click at [549, 13] on link at bounding box center [556, 18] width 17 height 17
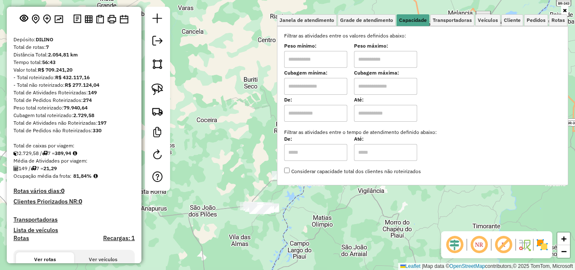
click at [317, 108] on input "text" at bounding box center [315, 113] width 63 height 17
type input "****"
click at [329, 89] on input "text" at bounding box center [315, 86] width 63 height 17
type input "*****"
type input "******"
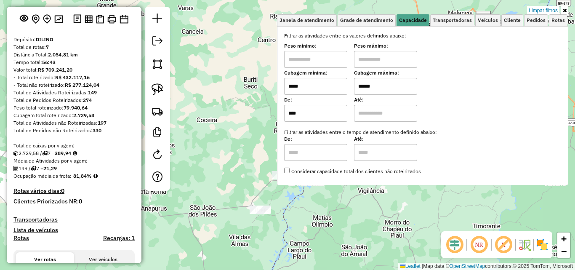
click at [238, 123] on div "Limpar filtros Janela de atendimento Grade de atendimento Capacidade Transporta…" at bounding box center [287, 135] width 575 height 270
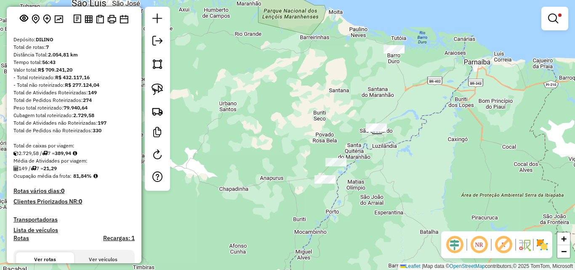
click at [543, 22] on div at bounding box center [554, 19] width 27 height 24
click at [551, 20] on em at bounding box center [553, 18] width 10 height 10
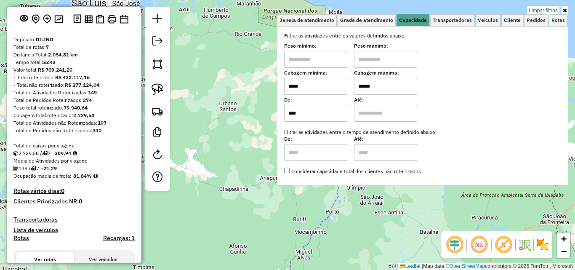
click at [312, 88] on input "*****" at bounding box center [315, 86] width 63 height 17
type input "*****"
click at [262, 96] on div "Limpar filtros Janela de atendimento Grade de atendimento Capacidade Transporta…" at bounding box center [287, 135] width 575 height 270
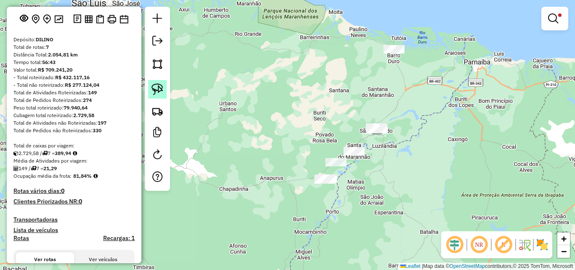
click at [161, 88] on img at bounding box center [158, 89] width 12 height 12
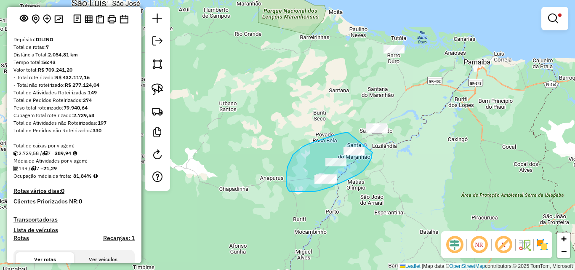
drag, startPoint x: 348, startPoint y: 133, endPoint x: 373, endPoint y: 152, distance: 31.4
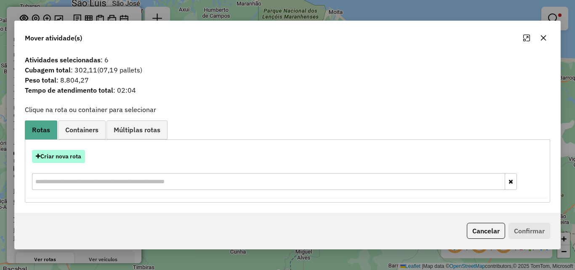
click at [72, 156] on button "Criar nova rota" at bounding box center [58, 156] width 53 height 13
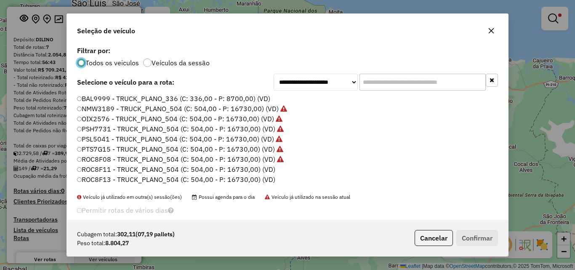
scroll to position [5, 3]
click at [264, 167] on label "ROC8F11 - TRUCK_PLANO_504 (C: 504,00 - P: 16730,00) (VD)" at bounding box center [176, 169] width 199 height 10
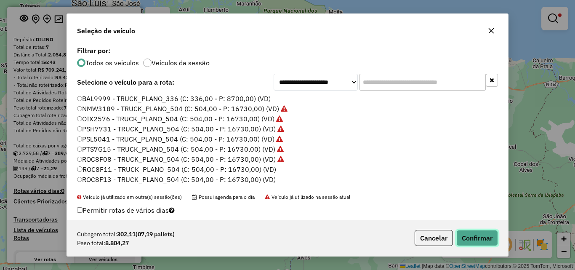
click at [469, 234] on button "Confirmar" at bounding box center [477, 238] width 42 height 16
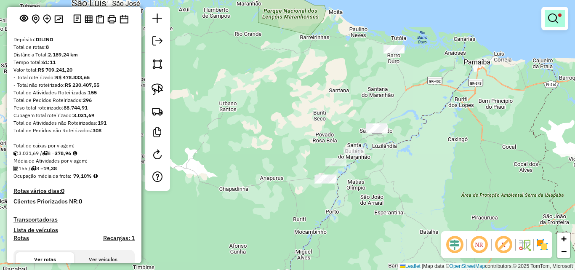
click at [550, 19] on em at bounding box center [553, 18] width 10 height 10
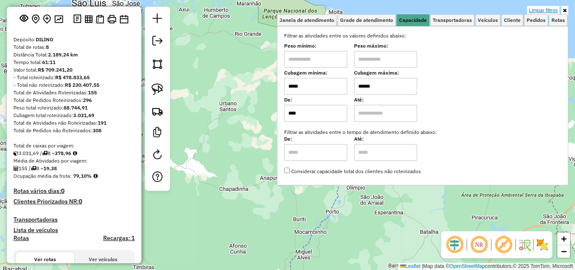
click at [547, 7] on link "Limpar filtros" at bounding box center [543, 10] width 32 height 9
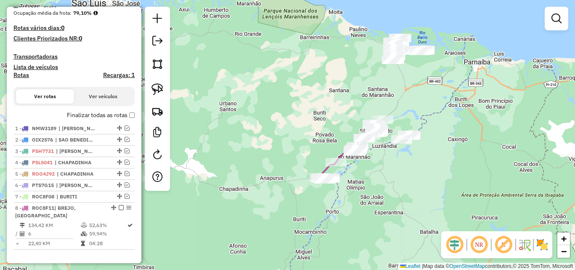
scroll to position [211, 0]
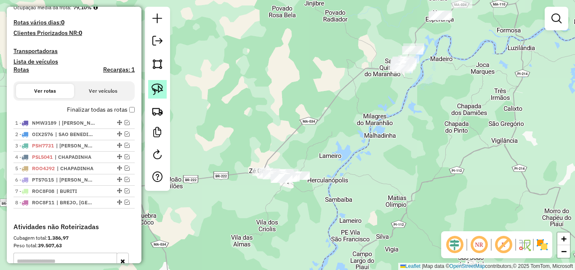
click at [150, 85] on link at bounding box center [157, 89] width 19 height 19
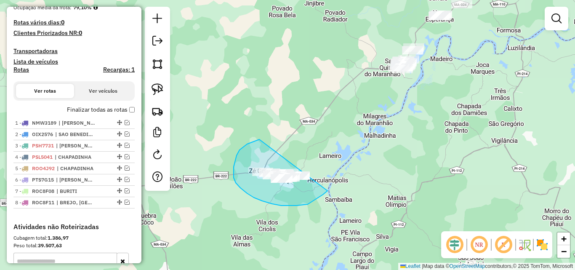
drag, startPoint x: 235, startPoint y: 161, endPoint x: 341, endPoint y: 165, distance: 105.7
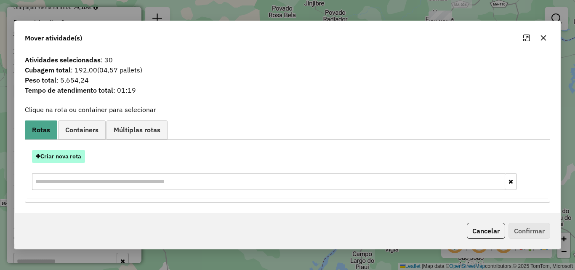
click at [74, 153] on button "Criar nova rota" at bounding box center [58, 156] width 53 height 13
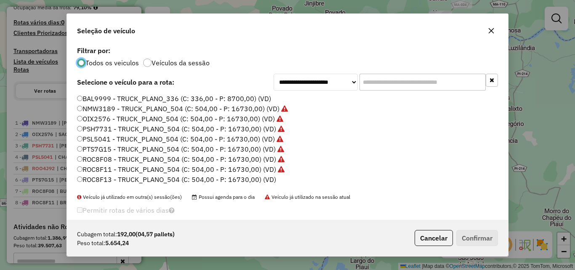
scroll to position [84, 0]
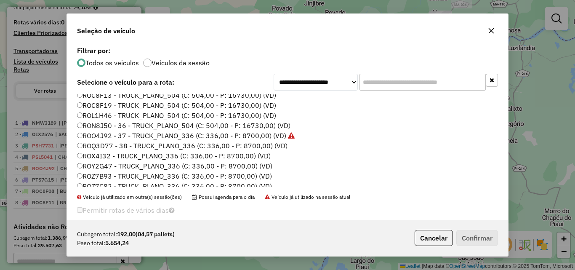
click at [261, 145] on label "ROQ3D77 - 38 - TRUCK_PLANO_336 (C: 336,00 - P: 8700,00) (VD)" at bounding box center [182, 146] width 211 height 10
click at [477, 229] on div "Cubagem total: 192,00 (04,57 pallets) Peso total: 5.654,24 Cancelar Confirmar" at bounding box center [287, 238] width 441 height 36
click at [475, 235] on button "Confirmar" at bounding box center [477, 238] width 42 height 16
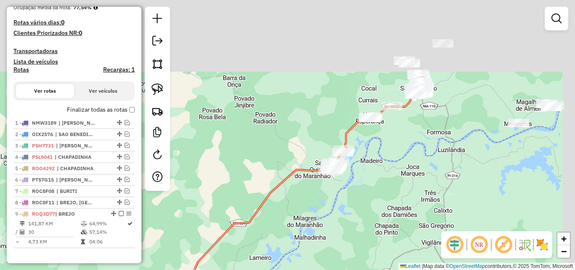
drag, startPoint x: 367, startPoint y: 122, endPoint x: 297, endPoint y: 224, distance: 123.6
click at [297, 224] on div "Janela de atendimento Grade de atendimento Capacidade Transportadoras Veículos …" at bounding box center [287, 135] width 575 height 270
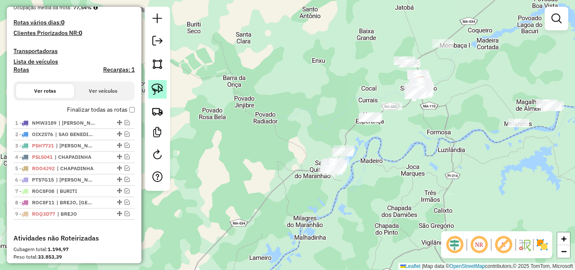
click at [160, 93] on img at bounding box center [158, 89] width 12 height 12
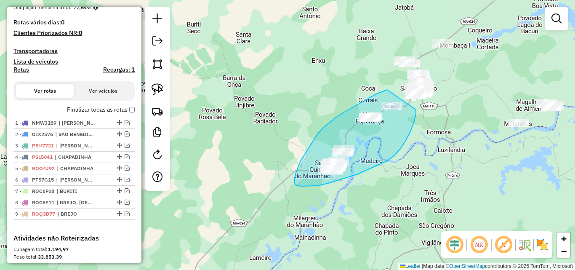
drag, startPoint x: 387, startPoint y: 90, endPoint x: 416, endPoint y: 108, distance: 34.5
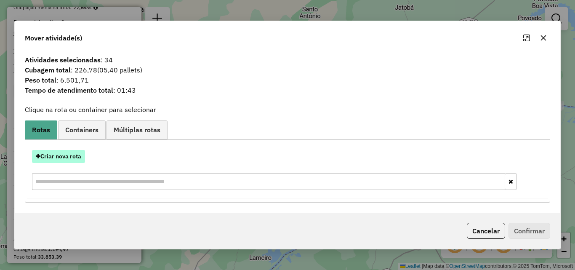
click at [75, 157] on button "Criar nova rota" at bounding box center [58, 156] width 53 height 13
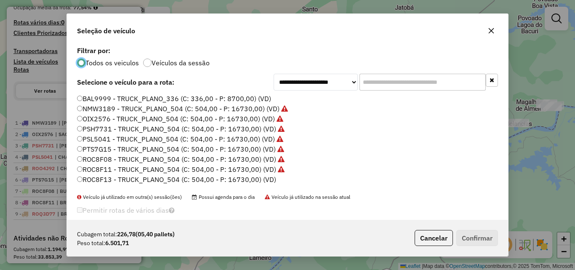
scroll to position [5, 3]
click at [253, 175] on label "ROC8F13 - TRUCK_PLANO_504 (C: 504,00 - P: 16730,00) (VD)" at bounding box center [176, 179] width 199 height 10
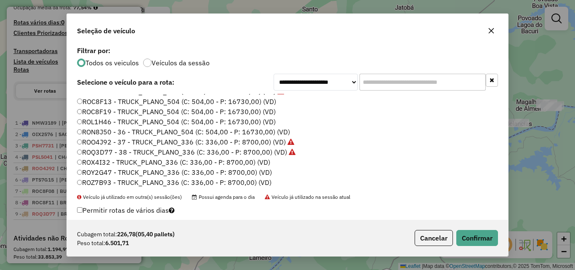
scroll to position [84, 0]
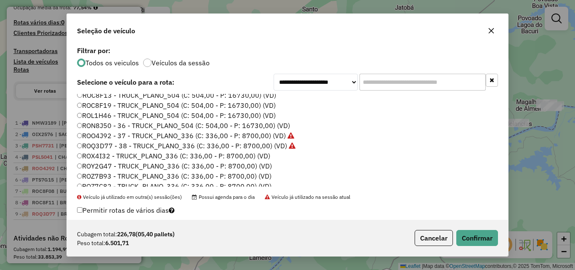
click at [259, 156] on label "ROX4I32 - TRUCK_PLANO_336 (C: 336,00 - P: 8700,00) (VD)" at bounding box center [173, 156] width 193 height 10
click at [472, 232] on button "Confirmar" at bounding box center [477, 238] width 42 height 16
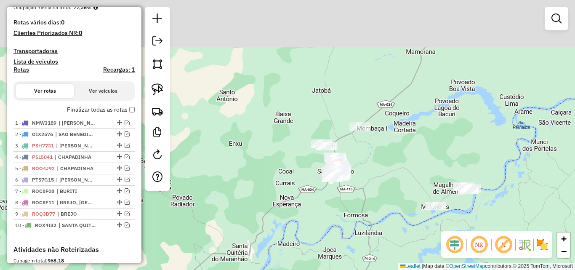
drag, startPoint x: 285, startPoint y: 101, endPoint x: 202, endPoint y: 184, distance: 117.9
click at [202, 184] on div "Janela de atendimento Grade de atendimento Capacidade Transportadoras Veículos …" at bounding box center [287, 135] width 575 height 270
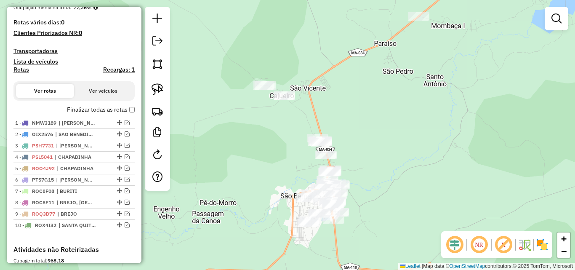
drag, startPoint x: 369, startPoint y: 92, endPoint x: 342, endPoint y: 165, distance: 77.7
click at [342, 165] on div "Janela de atendimento Grade de atendimento Capacidade Transportadoras Veículos …" at bounding box center [287, 135] width 575 height 270
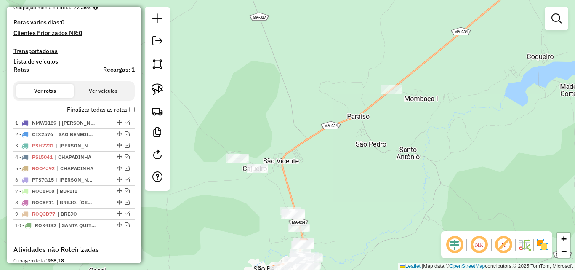
click at [167, 93] on div at bounding box center [157, 99] width 25 height 184
click at [161, 87] on img at bounding box center [158, 89] width 12 height 12
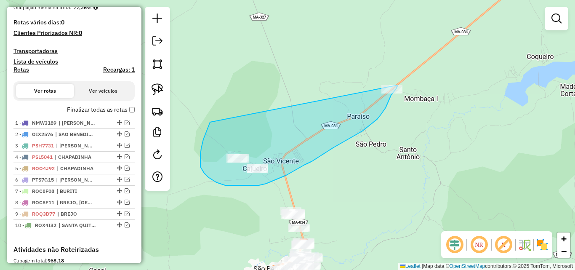
click at [398, 85] on div "Janela de atendimento Grade de atendimento Capacidade Transportadoras Veículos …" at bounding box center [287, 135] width 575 height 270
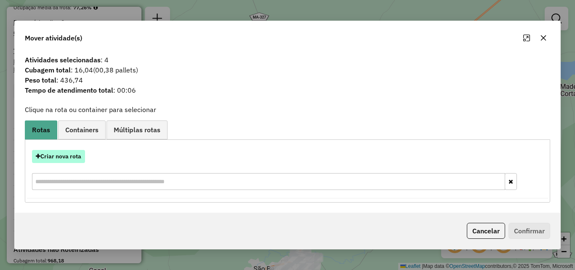
click at [72, 152] on button "Criar nova rota" at bounding box center [58, 156] width 53 height 13
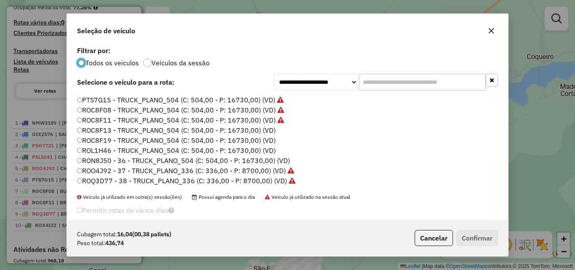
scroll to position [109, 0]
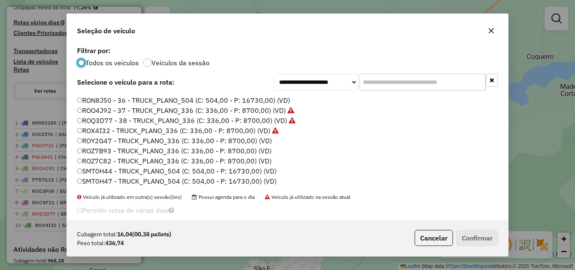
click at [251, 139] on label "ROY2G47 - TRUCK_PLANO_336 (C: 336,00 - P: 8700,00) (VD)" at bounding box center [174, 141] width 195 height 10
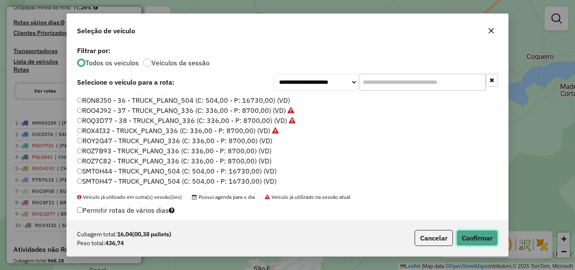
click at [479, 235] on button "Confirmar" at bounding box center [477, 238] width 42 height 16
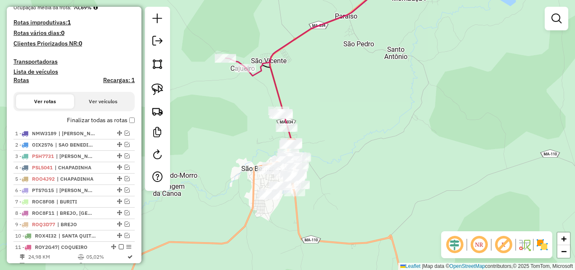
drag, startPoint x: 364, startPoint y: 197, endPoint x: 352, endPoint y: 97, distance: 100.9
click at [352, 97] on div "Janela de atendimento Grade de atendimento Capacidade Transportadoras Veículos …" at bounding box center [287, 135] width 575 height 270
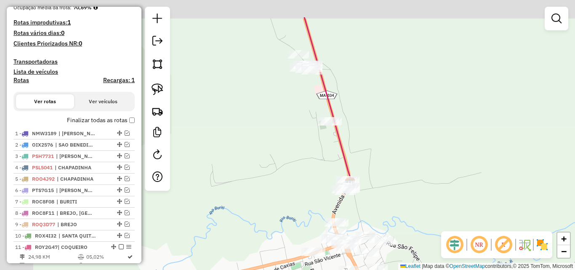
drag, startPoint x: 331, startPoint y: 123, endPoint x: 393, endPoint y: 167, distance: 76.1
click at [393, 167] on div "Janela de atendimento Grade de atendimento Capacidade Transportadoras Veículos …" at bounding box center [287, 135] width 575 height 270
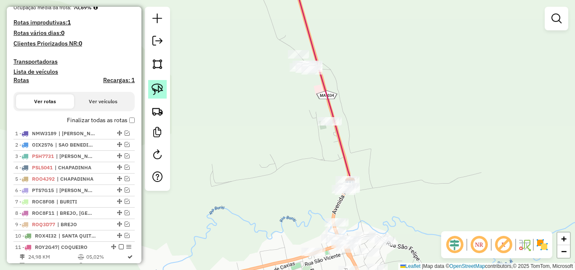
click at [159, 83] on link at bounding box center [157, 89] width 19 height 19
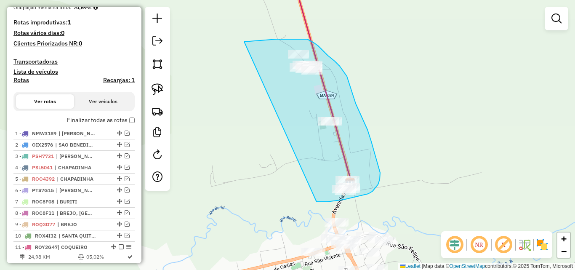
drag, startPoint x: 244, startPoint y: 42, endPoint x: 316, endPoint y: 202, distance: 175.3
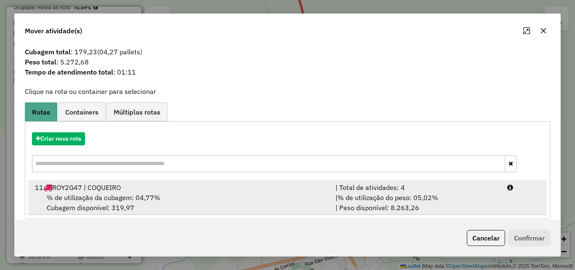
scroll to position [20, 0]
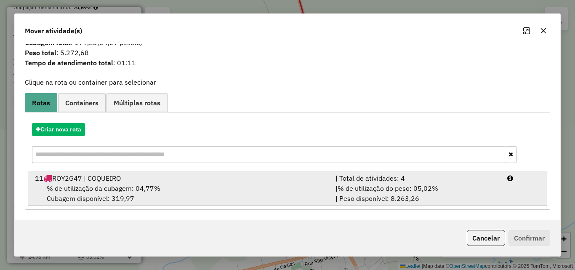
click at [233, 184] on div "% de utilização da cubagem: 04,77% Cubagem disponível: 319,97" at bounding box center [180, 193] width 301 height 20
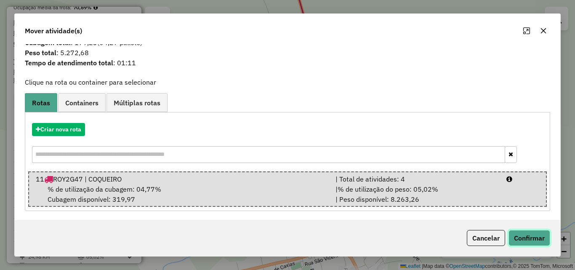
click at [537, 235] on button "Confirmar" at bounding box center [530, 238] width 42 height 16
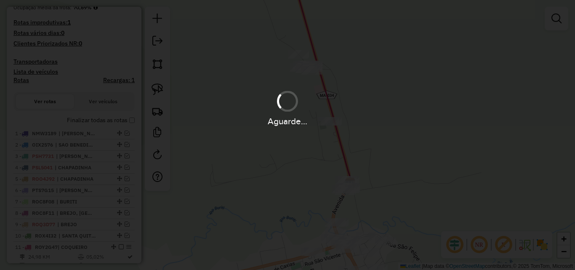
scroll to position [0, 0]
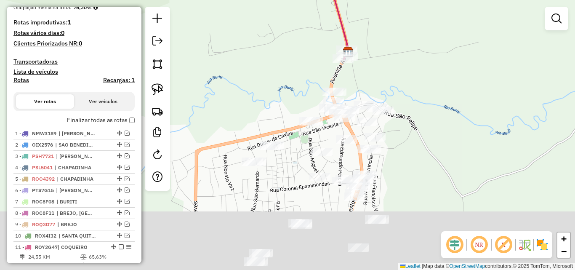
drag, startPoint x: 414, startPoint y: 187, endPoint x: 412, endPoint y: 56, distance: 130.5
click at [412, 56] on div "Janela de atendimento Grade de atendimento Capacidade Transportadoras Veículos …" at bounding box center [287, 135] width 575 height 270
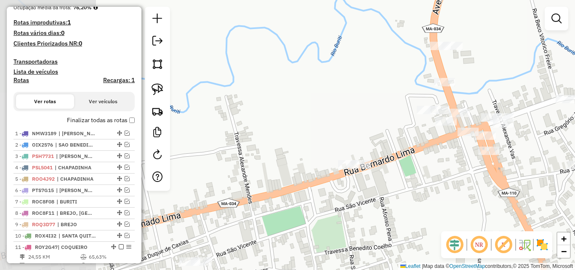
drag, startPoint x: 331, startPoint y: 136, endPoint x: 447, endPoint y: 154, distance: 117.2
click at [447, 154] on div "Janela de atendimento Grade de atendimento Capacidade Transportadoras Veículos …" at bounding box center [287, 135] width 575 height 270
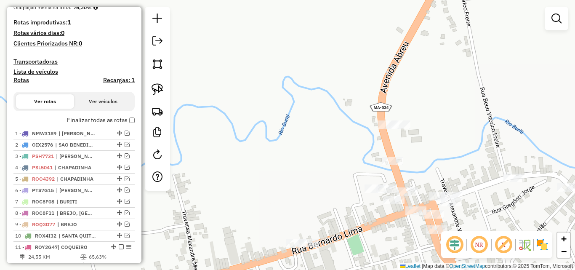
drag, startPoint x: 482, startPoint y: 63, endPoint x: 430, endPoint y: 141, distance: 94.5
click at [430, 141] on div "Janela de atendimento Grade de atendimento Capacidade Transportadoras Veículos …" at bounding box center [287, 135] width 575 height 270
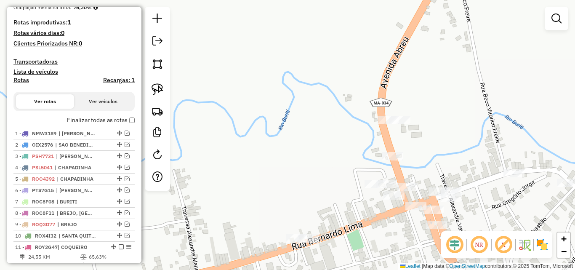
drag, startPoint x: 430, startPoint y: 137, endPoint x: 432, endPoint y: 120, distance: 17.4
click at [432, 123] on div "Janela de atendimento Grade de atendimento Capacidade Transportadoras Veículos …" at bounding box center [287, 135] width 575 height 270
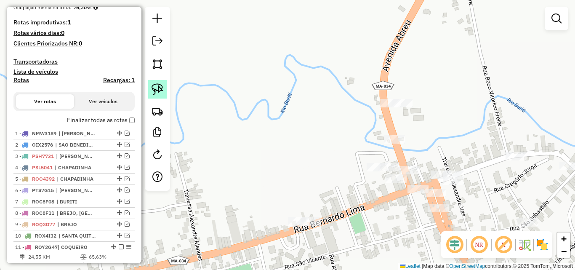
click at [160, 85] on img at bounding box center [158, 89] width 12 height 12
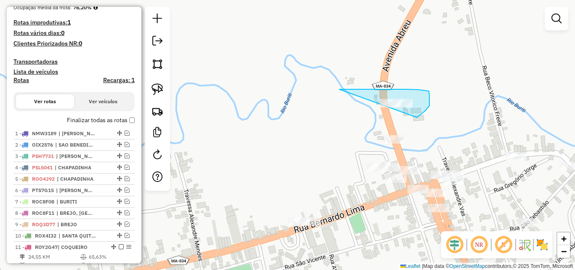
drag, startPoint x: 339, startPoint y: 89, endPoint x: 388, endPoint y: 119, distance: 56.9
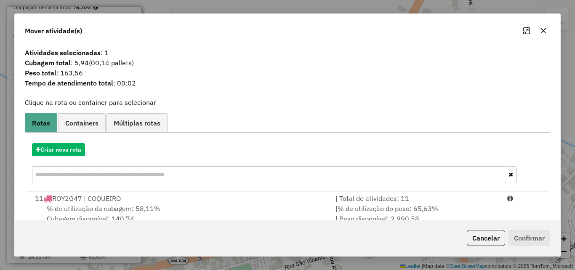
scroll to position [20, 0]
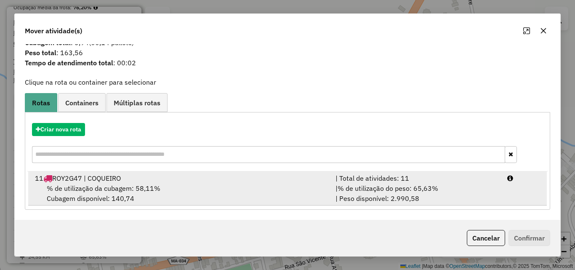
click at [280, 187] on div "% de utilização da cubagem: 58,11% Cubagem disponível: 140,74" at bounding box center [180, 193] width 301 height 20
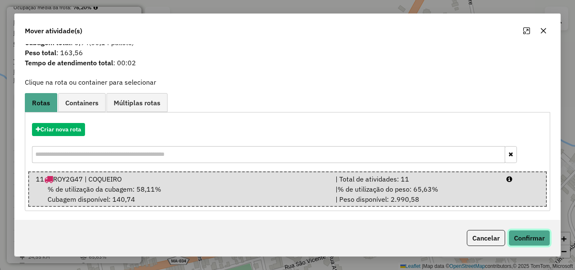
click at [525, 239] on button "Confirmar" at bounding box center [530, 238] width 42 height 16
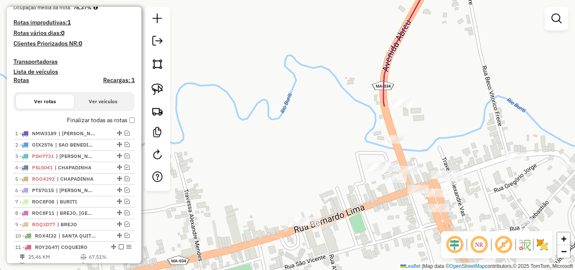
scroll to position [0, 0]
click at [159, 88] on img at bounding box center [158, 89] width 12 height 12
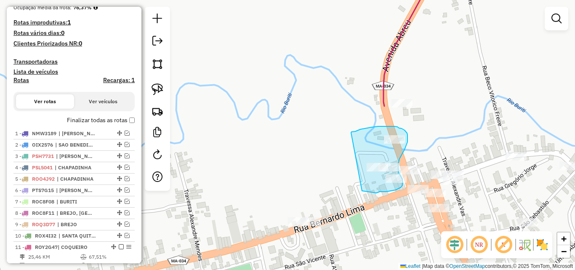
drag, startPoint x: 351, startPoint y: 133, endPoint x: 362, endPoint y: 191, distance: 59.1
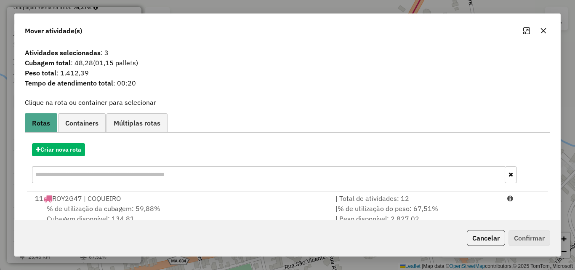
scroll to position [20, 0]
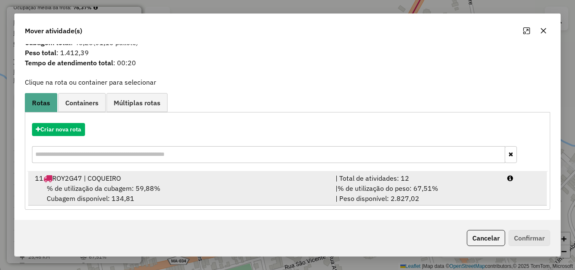
click at [241, 174] on div "11 ROY2G47 | COQUEIRO" at bounding box center [180, 178] width 301 height 10
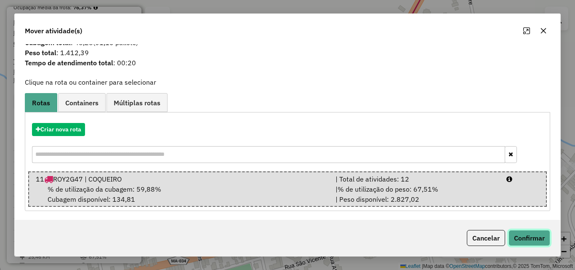
click at [527, 234] on button "Confirmar" at bounding box center [530, 238] width 42 height 16
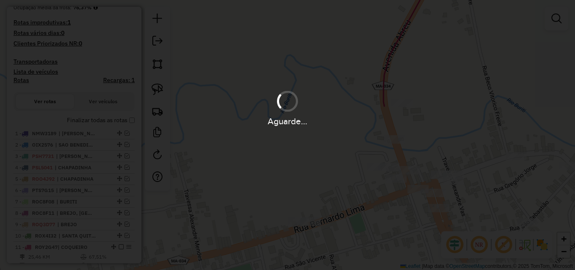
scroll to position [0, 0]
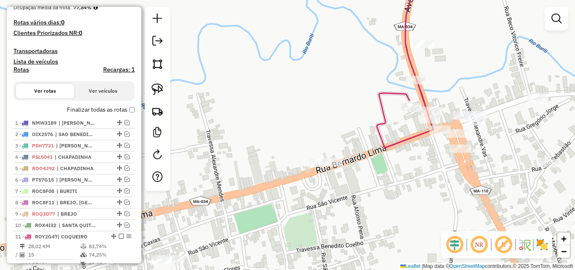
drag, startPoint x: 374, startPoint y: 213, endPoint x: 425, endPoint y: 108, distance: 117.3
click at [425, 108] on div "Janela de atendimento Grade de atendimento Capacidade Transportadoras Veículos …" at bounding box center [287, 135] width 575 height 270
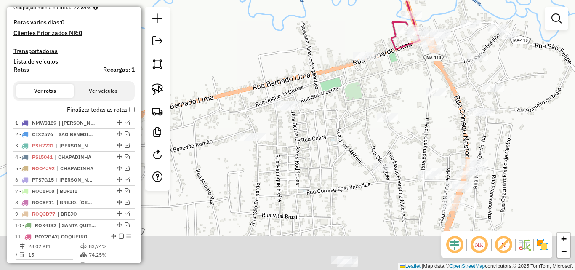
drag, startPoint x: 406, startPoint y: 181, endPoint x: 399, endPoint y: 107, distance: 74.8
click at [399, 107] on div "Janela de atendimento Grade de atendimento Capacidade Transportadoras Veículos …" at bounding box center [287, 135] width 575 height 270
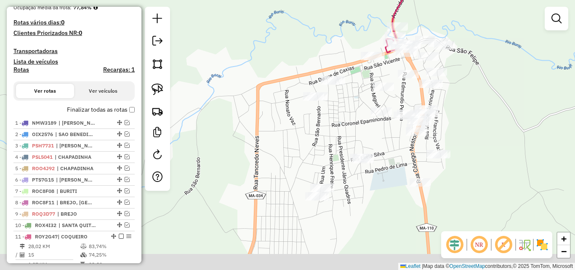
drag, startPoint x: 358, startPoint y: 189, endPoint x: 384, endPoint y: 131, distance: 63.5
click at [384, 131] on div "Janela de atendimento Grade de atendimento Capacidade Transportadoras Veículos …" at bounding box center [287, 135] width 575 height 270
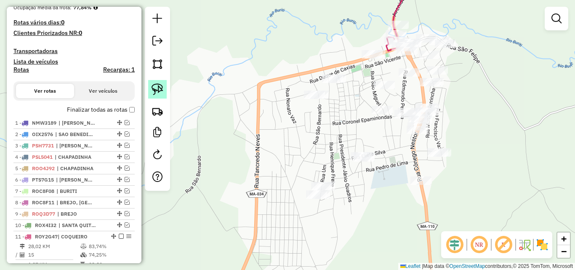
click at [161, 93] on img at bounding box center [158, 89] width 12 height 12
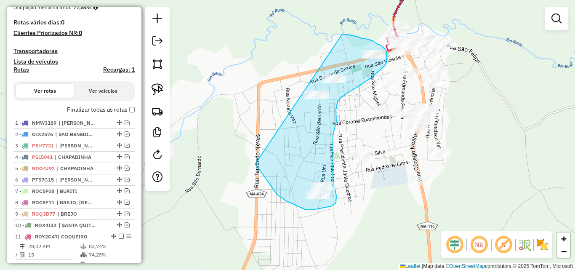
drag, startPoint x: 342, startPoint y: 34, endPoint x: 255, endPoint y: 160, distance: 152.8
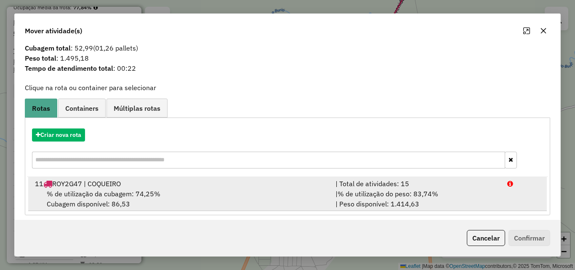
scroll to position [20, 0]
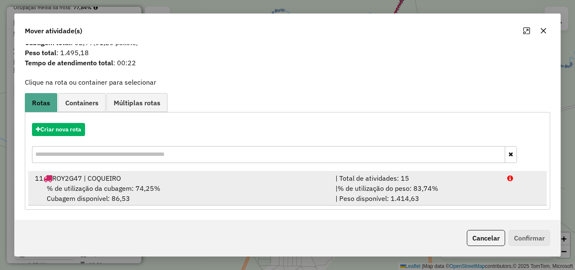
click at [237, 186] on div "% de utilização da cubagem: 74,25% Cubagem disponível: 86,53" at bounding box center [180, 193] width 301 height 20
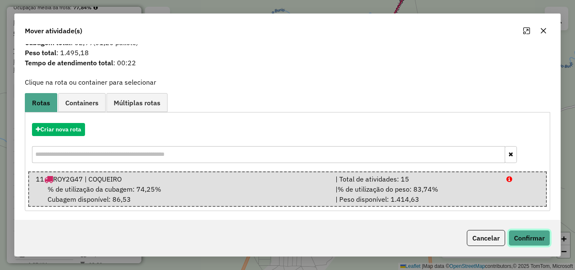
click at [539, 235] on button "Confirmar" at bounding box center [530, 238] width 42 height 16
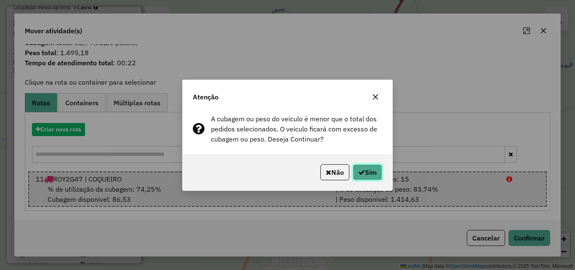
click at [366, 173] on button "Sim" at bounding box center [367, 172] width 29 height 16
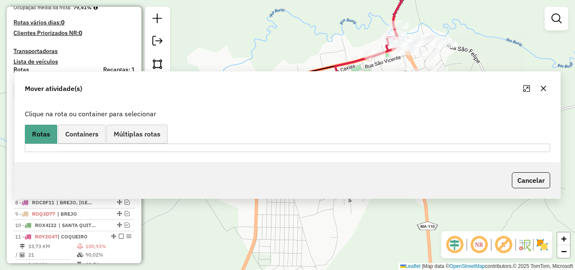
scroll to position [0, 0]
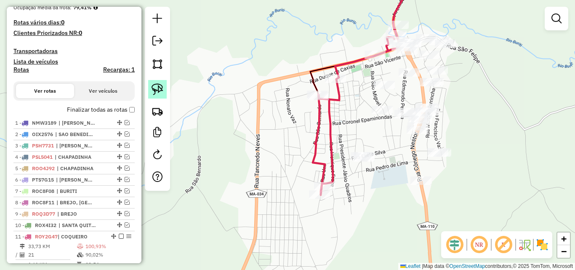
click at [155, 88] on img at bounding box center [158, 89] width 12 height 12
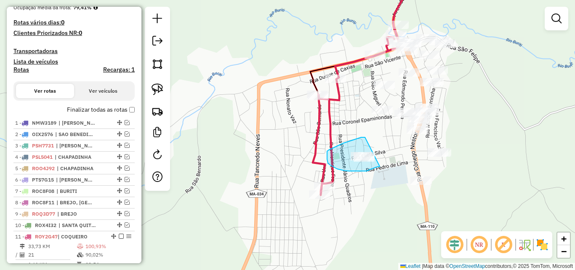
drag, startPoint x: 365, startPoint y: 137, endPoint x: 386, endPoint y: 163, distance: 32.9
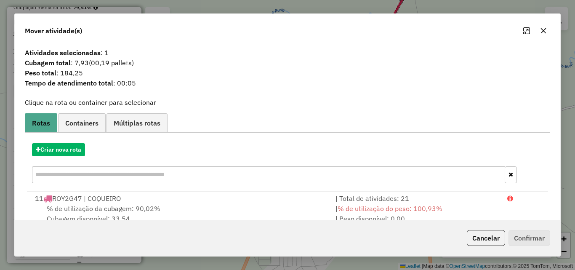
scroll to position [20, 0]
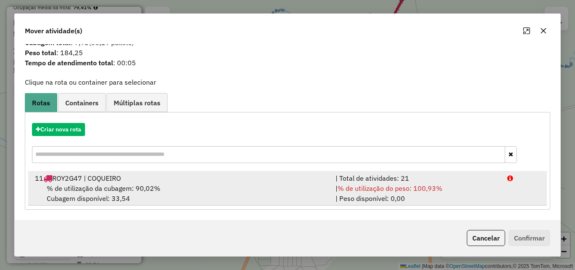
click at [291, 192] on div "% de utilização da cubagem: 90,02% Cubagem disponível: 33,54" at bounding box center [180, 193] width 301 height 20
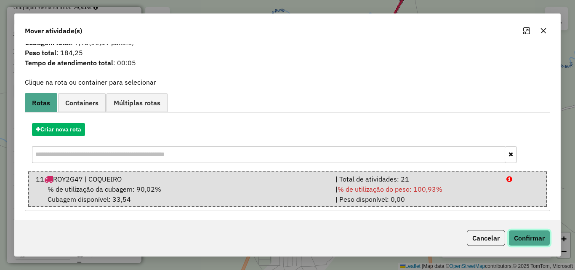
click at [511, 241] on button "Confirmar" at bounding box center [530, 238] width 42 height 16
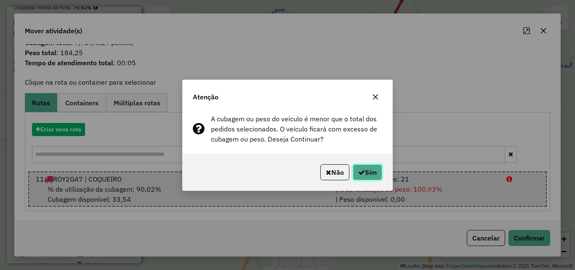
click at [369, 171] on button "Sim" at bounding box center [367, 172] width 29 height 16
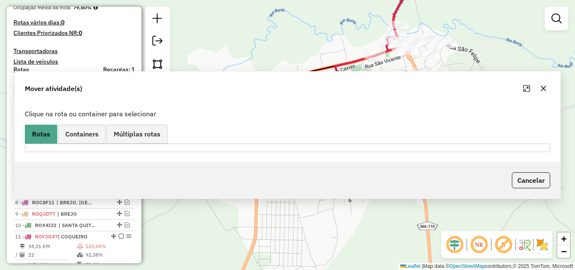
scroll to position [0, 0]
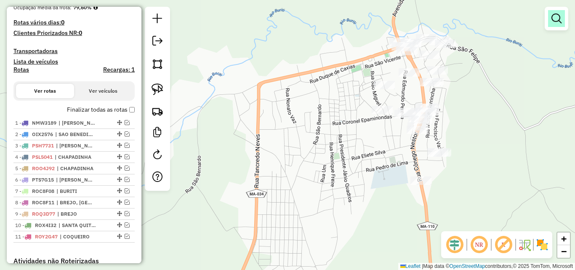
click at [555, 19] on em at bounding box center [557, 18] width 10 height 10
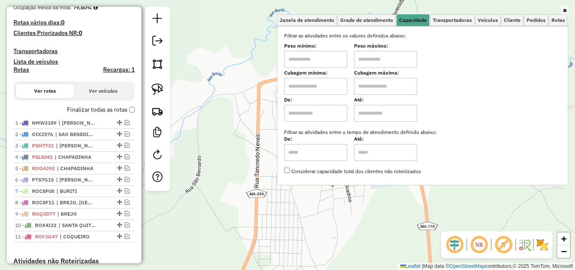
click at [255, 83] on div "Janela de atendimento Grade de atendimento Capacidade Transportadoras Veículos …" at bounding box center [287, 135] width 575 height 270
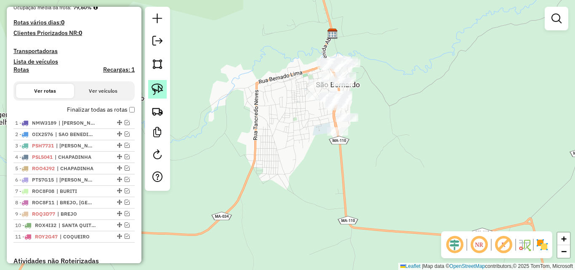
click at [163, 87] on img at bounding box center [158, 89] width 12 height 12
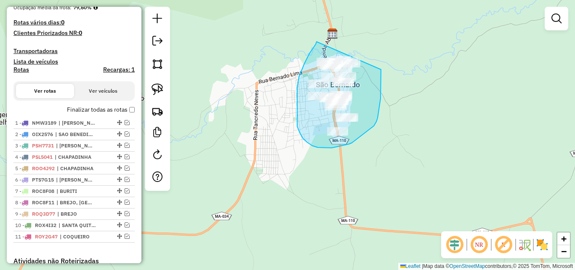
drag, startPoint x: 317, startPoint y: 42, endPoint x: 381, endPoint y: 69, distance: 70.2
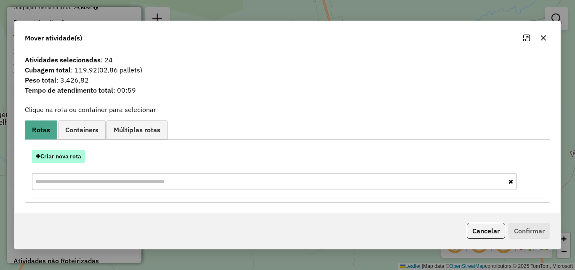
click at [79, 157] on button "Criar nova rota" at bounding box center [58, 156] width 53 height 13
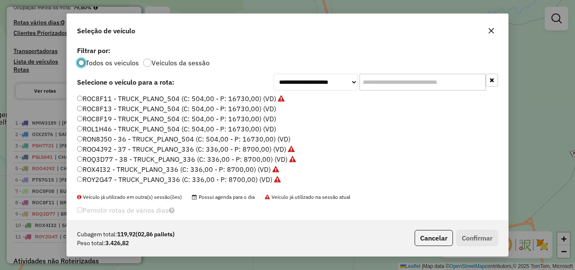
scroll to position [84, 0]
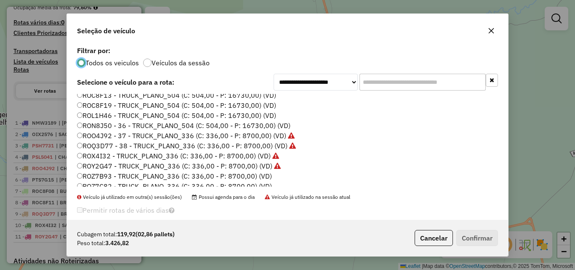
click at [251, 176] on label "ROZ7B93 - TRUCK_PLANO_336 (C: 336,00 - P: 8700,00) (VD)" at bounding box center [174, 176] width 195 height 10
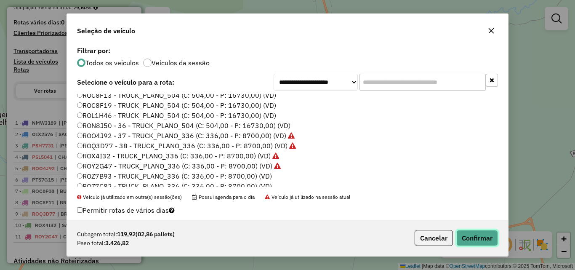
click at [477, 236] on button "Confirmar" at bounding box center [477, 238] width 42 height 16
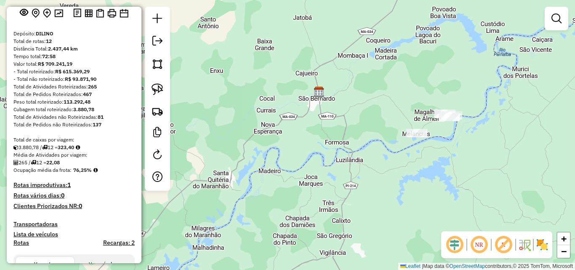
scroll to position [0, 0]
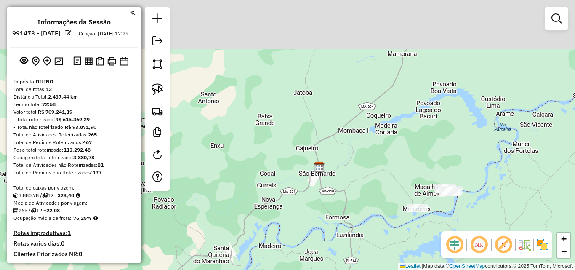
drag, startPoint x: 270, startPoint y: 73, endPoint x: 274, endPoint y: 258, distance: 184.9
click at [271, 262] on div "Janela de atendimento Grade de atendimento Capacidade Transportadoras Veículos …" at bounding box center [287, 135] width 575 height 270
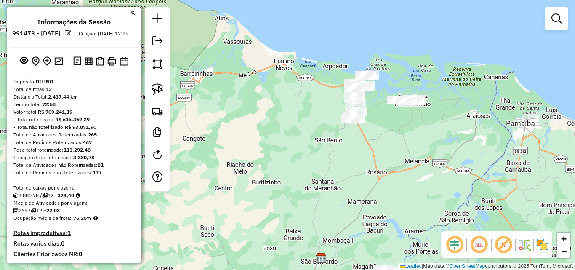
drag, startPoint x: 374, startPoint y: 109, endPoint x: 342, endPoint y: 181, distance: 79.3
click at [342, 181] on div "Janela de atendimento Grade de atendimento Capacidade Transportadoras Veículos …" at bounding box center [287, 135] width 575 height 270
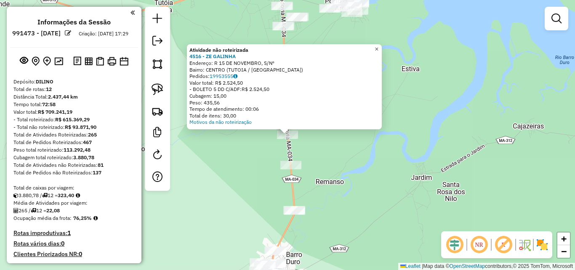
click at [379, 45] on span "×" at bounding box center [377, 48] width 4 height 7
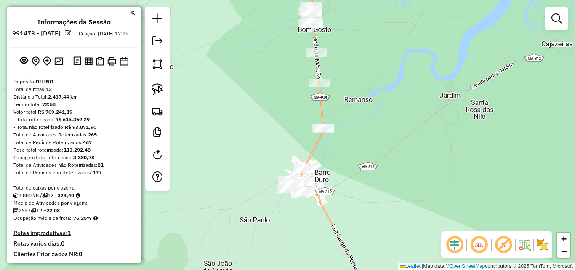
drag, startPoint x: 368, startPoint y: 145, endPoint x: 396, endPoint y: 63, distance: 86.9
click at [396, 63] on div "Janela de atendimento Grade de atendimento Capacidade Transportadoras Veículos …" at bounding box center [287, 135] width 575 height 270
click at [153, 84] on img at bounding box center [158, 89] width 12 height 12
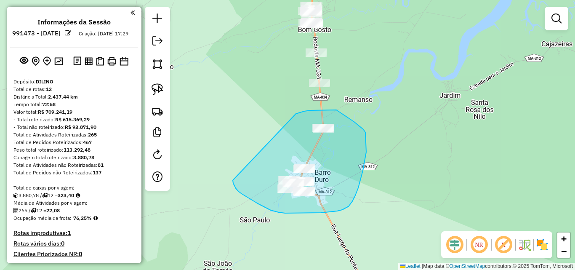
drag, startPoint x: 295, startPoint y: 115, endPoint x: 233, endPoint y: 180, distance: 90.5
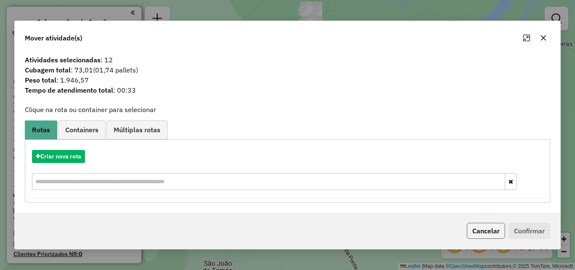
click at [486, 232] on button "Cancelar" at bounding box center [486, 231] width 38 height 16
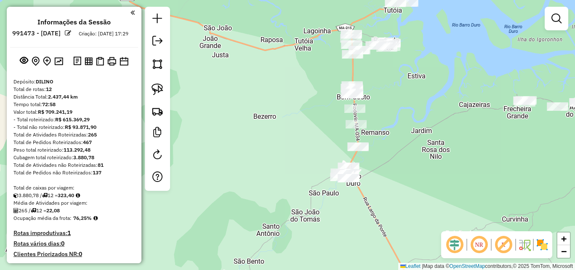
drag, startPoint x: 422, startPoint y: 128, endPoint x: 390, endPoint y: 134, distance: 33.0
click at [390, 134] on div "Janela de atendimento Grade de atendimento Capacidade Transportadoras Veículos …" at bounding box center [287, 135] width 575 height 270
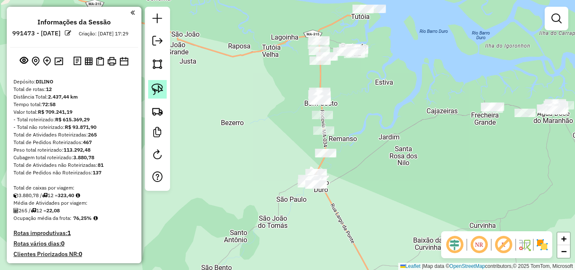
click at [157, 89] on img at bounding box center [158, 89] width 12 height 12
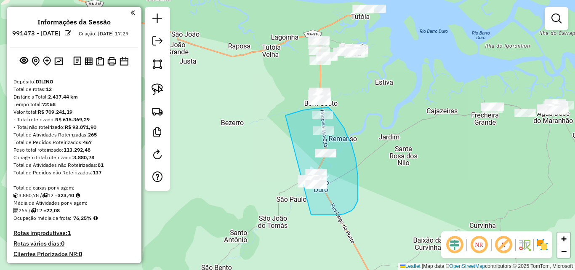
drag, startPoint x: 285, startPoint y: 115, endPoint x: 257, endPoint y: 202, distance: 90.9
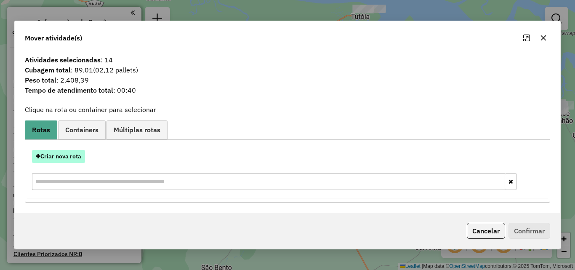
click at [71, 155] on button "Criar nova rota" at bounding box center [58, 156] width 53 height 13
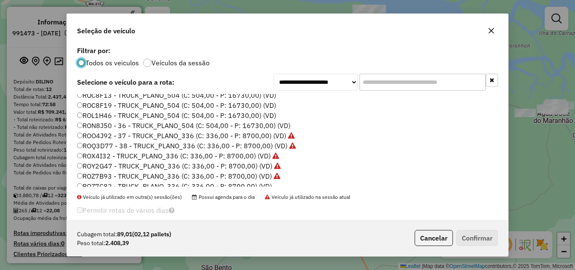
scroll to position [109, 0]
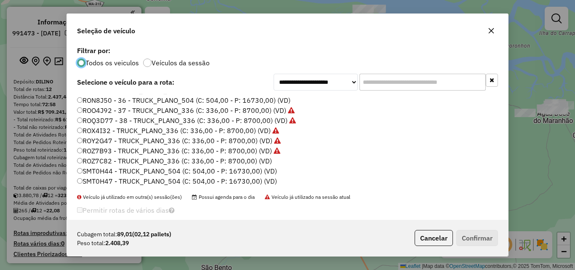
click at [254, 160] on label "ROZ7C82 - TRUCK_PLANO_336 (C: 336,00 - P: 8700,00) (VD)" at bounding box center [174, 161] width 195 height 10
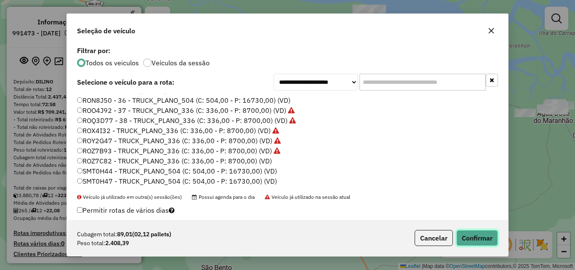
click at [482, 236] on button "Confirmar" at bounding box center [477, 238] width 42 height 16
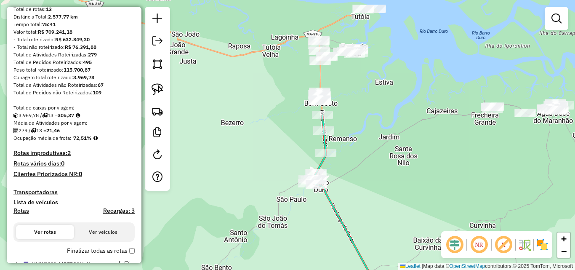
scroll to position [168, 0]
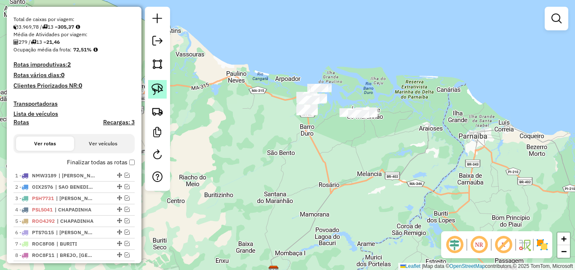
click at [165, 86] on link at bounding box center [157, 89] width 19 height 19
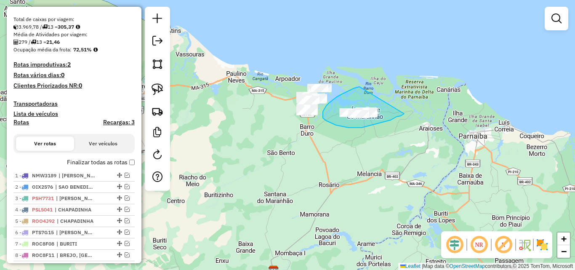
drag, startPoint x: 360, startPoint y: 87, endPoint x: 405, endPoint y: 114, distance: 52.5
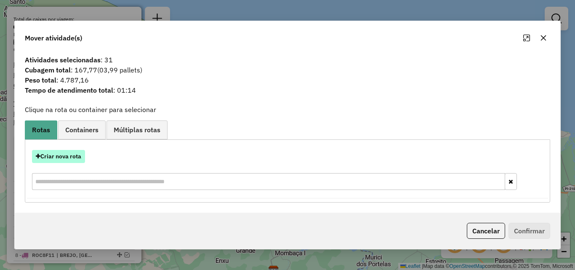
click at [68, 155] on button "Criar nova rota" at bounding box center [58, 156] width 53 height 13
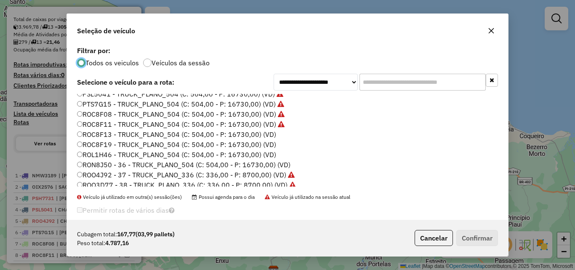
scroll to position [25, 0]
click at [253, 155] on label "ROC8F13 - TRUCK_PLANO_504 (C: 504,00 - P: 16730,00) (VD)" at bounding box center [176, 154] width 199 height 10
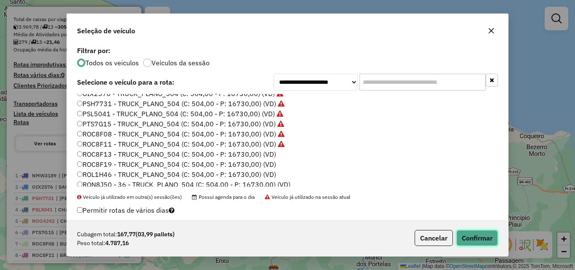
click at [481, 232] on button "Confirmar" at bounding box center [477, 238] width 42 height 16
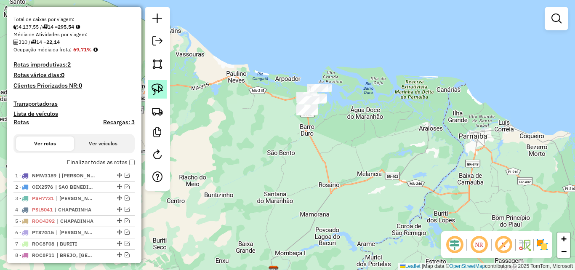
click at [159, 90] on img at bounding box center [158, 89] width 12 height 12
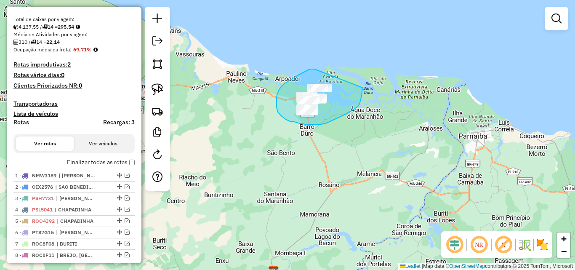
drag, startPoint x: 315, startPoint y: 69, endPoint x: 363, endPoint y: 88, distance: 51.4
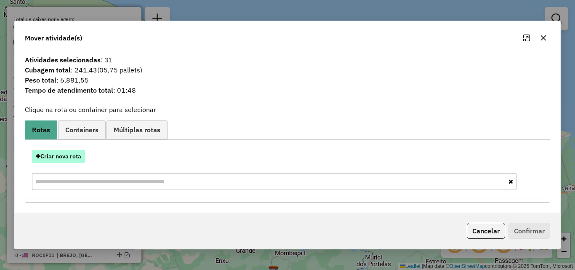
click at [69, 155] on button "Criar nova rota" at bounding box center [58, 156] width 53 height 13
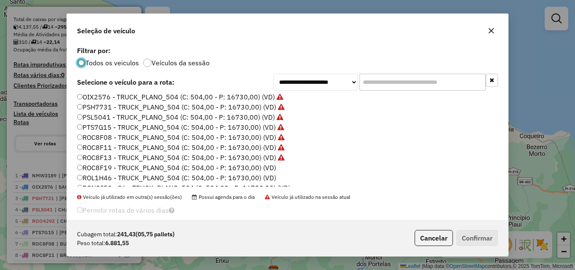
scroll to position [42, 0]
click at [255, 148] on label "ROC8F19 - TRUCK_PLANO_504 (C: 504,00 - P: 16730,00) (VD)" at bounding box center [176, 147] width 199 height 10
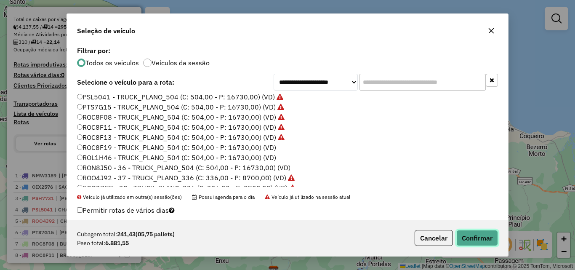
click at [480, 233] on button "Confirmar" at bounding box center [477, 238] width 42 height 16
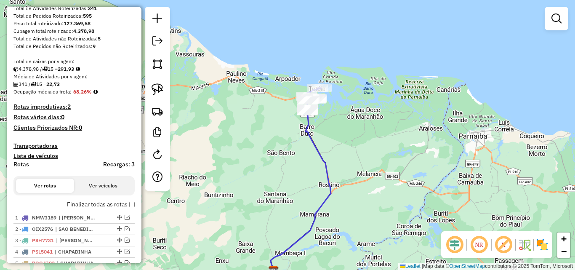
scroll to position [211, 0]
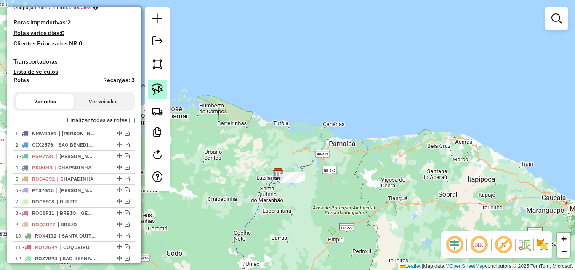
click at [161, 90] on img at bounding box center [158, 89] width 12 height 12
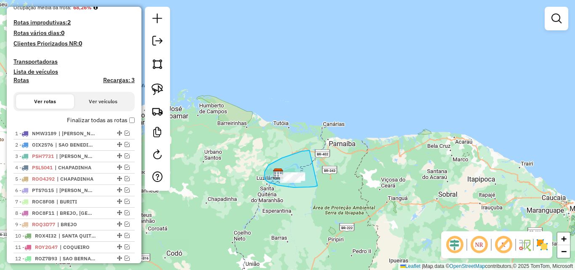
drag, startPoint x: 267, startPoint y: 167, endPoint x: 319, endPoint y: 184, distance: 54.5
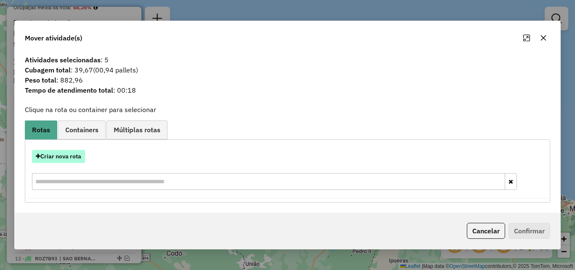
click at [67, 155] on button "Criar nova rota" at bounding box center [58, 156] width 53 height 13
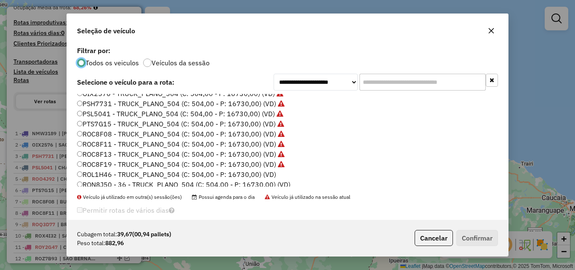
scroll to position [0, 0]
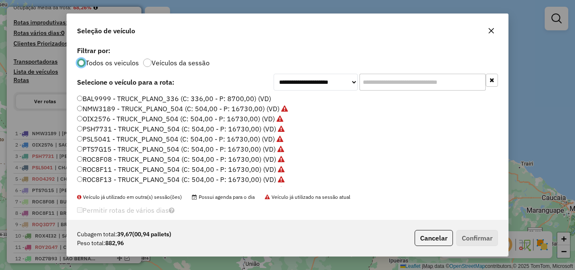
click at [249, 101] on label "BAL9999 - TRUCK_PLANO_336 (C: 336,00 - P: 8700,00) (VD)" at bounding box center [174, 98] width 194 height 10
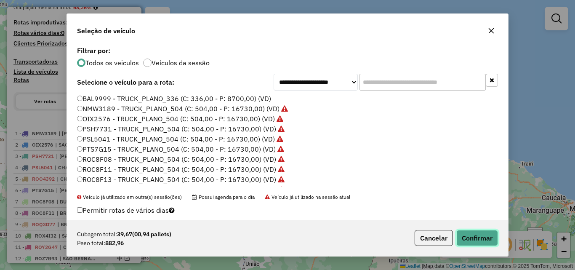
click at [475, 237] on button "Confirmar" at bounding box center [477, 238] width 42 height 16
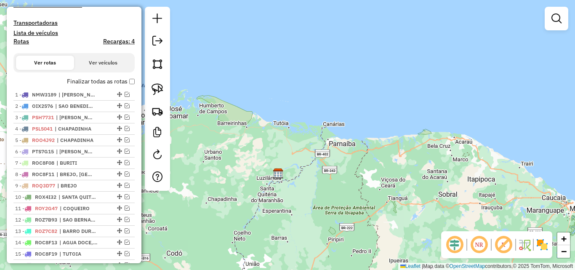
scroll to position [298, 0]
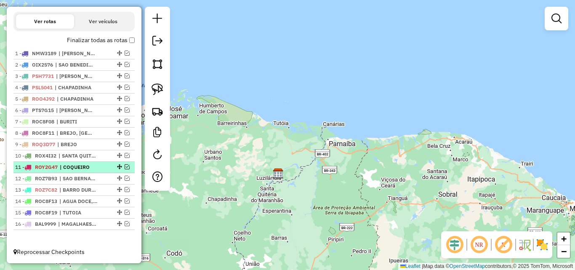
click at [125, 168] on em at bounding box center [127, 166] width 5 height 5
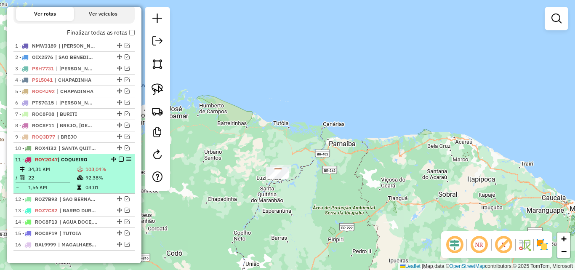
click at [80, 163] on span "| COQUEIRO" at bounding box center [73, 159] width 30 height 6
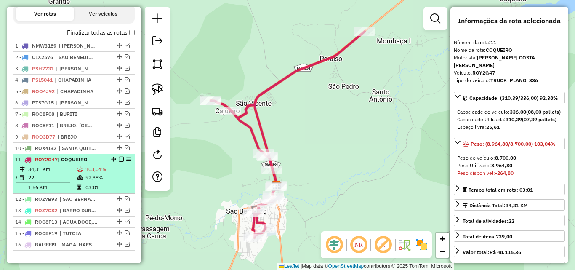
click at [120, 162] on em at bounding box center [121, 159] width 5 height 5
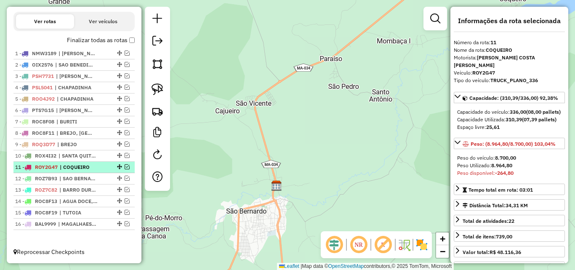
click at [125, 166] on em at bounding box center [127, 166] width 5 height 5
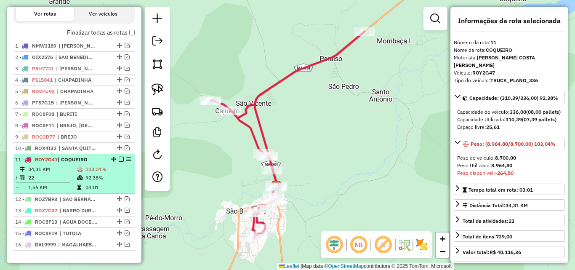
click at [75, 163] on span "| COQUEIRO" at bounding box center [73, 159] width 30 height 6
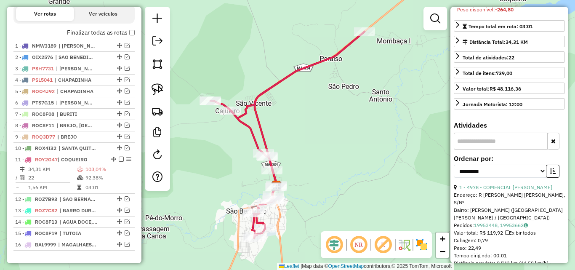
scroll to position [168, 0]
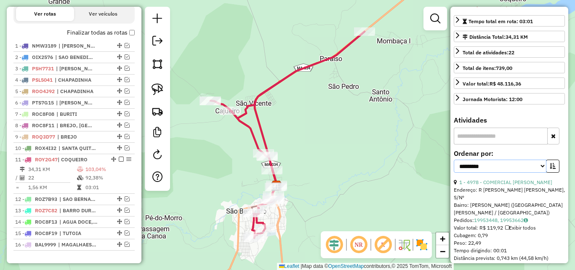
click at [481, 173] on select "**********" at bounding box center [500, 166] width 93 height 13
select select "**********"
click at [454, 167] on select "**********" at bounding box center [500, 166] width 93 height 13
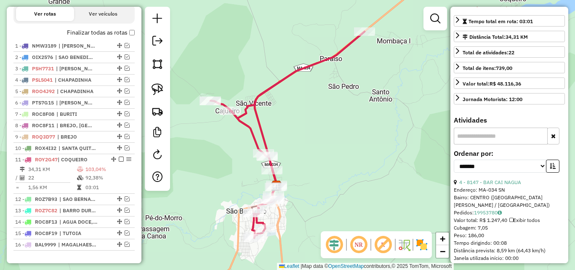
click at [480, 144] on input "text" at bounding box center [501, 136] width 94 height 17
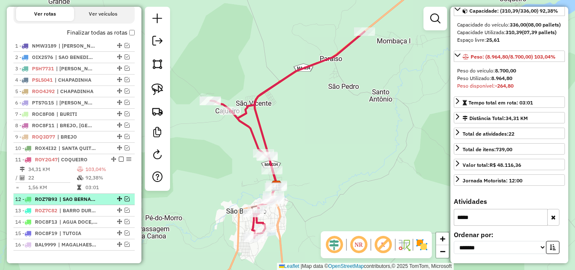
click at [125, 201] on em at bounding box center [127, 198] width 5 height 5
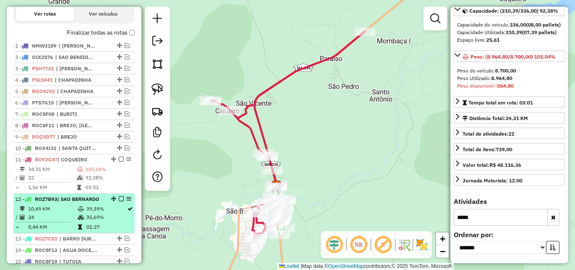
click at [88, 202] on span "| SAO BERNARDO" at bounding box center [78, 199] width 42 height 6
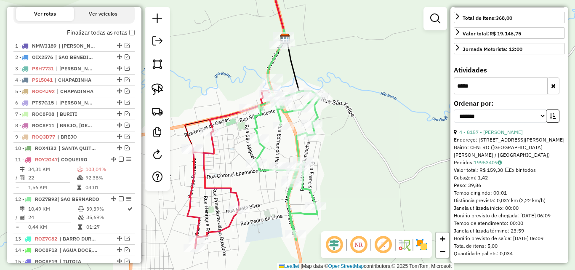
scroll to position [235, 0]
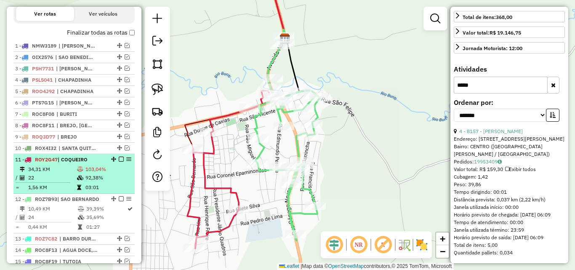
click at [119, 162] on em at bounding box center [121, 159] width 5 height 5
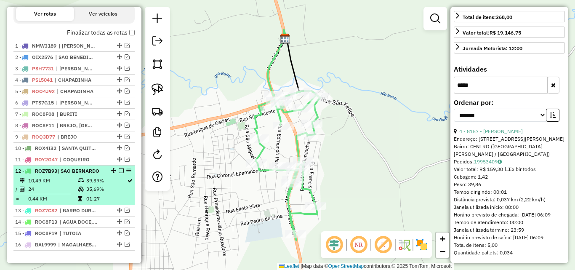
click at [119, 173] on em at bounding box center [121, 170] width 5 height 5
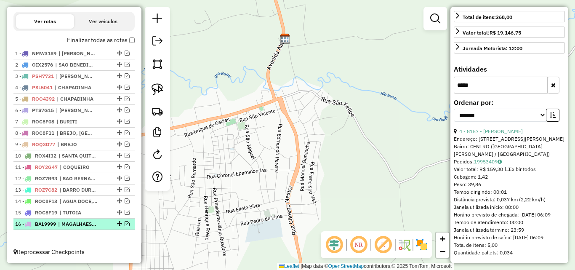
click at [126, 224] on em at bounding box center [127, 223] width 5 height 5
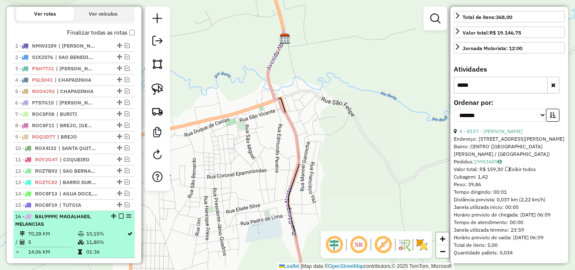
scroll to position [334, 0]
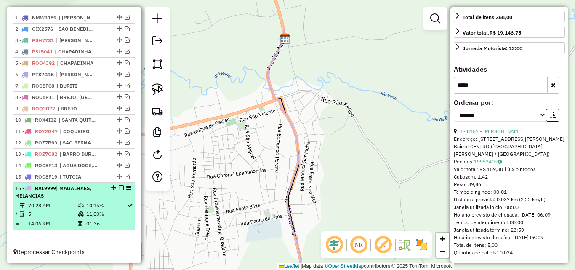
click at [119, 189] on em at bounding box center [121, 187] width 5 height 5
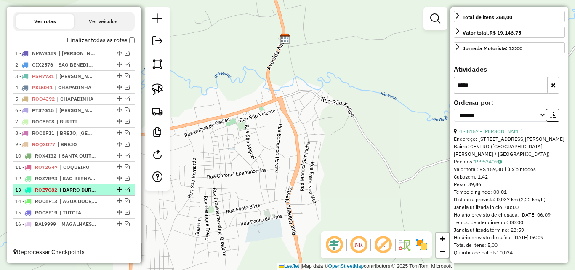
scroll to position [298, 0]
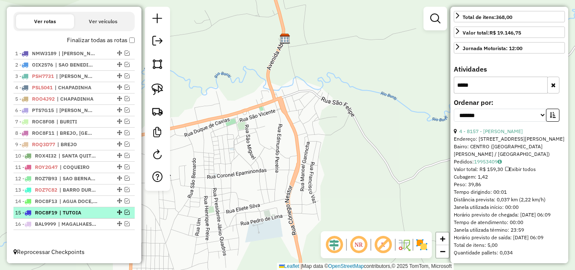
click at [126, 211] on em at bounding box center [127, 212] width 5 height 5
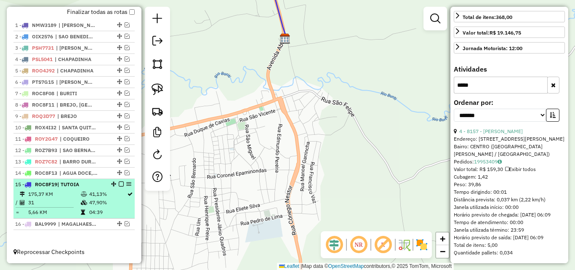
click at [69, 181] on span "| TUTOIA" at bounding box center [68, 184] width 22 height 6
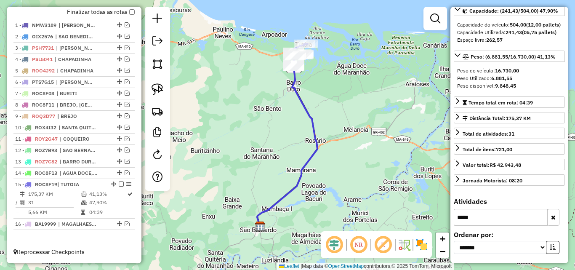
click at [483, 219] on input "*****" at bounding box center [501, 217] width 94 height 17
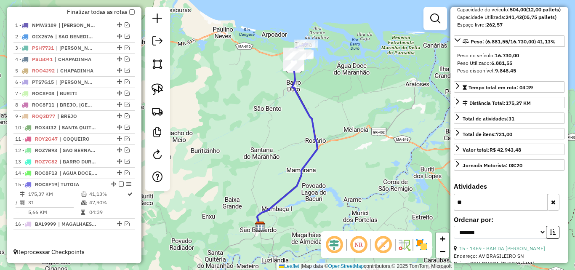
type input "*"
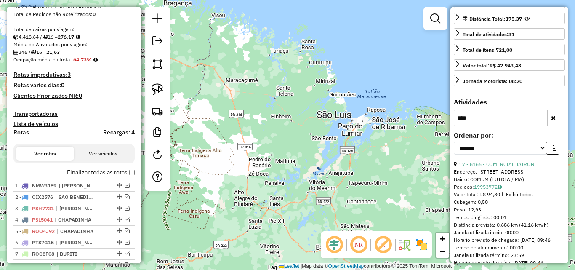
scroll to position [158, 0]
type input "****"
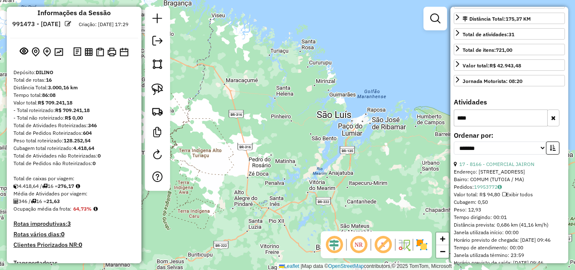
scroll to position [0, 0]
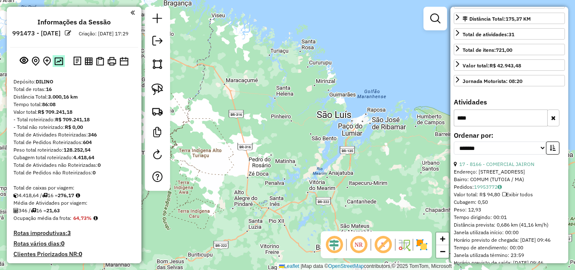
click at [58, 65] on img at bounding box center [58, 61] width 9 height 8
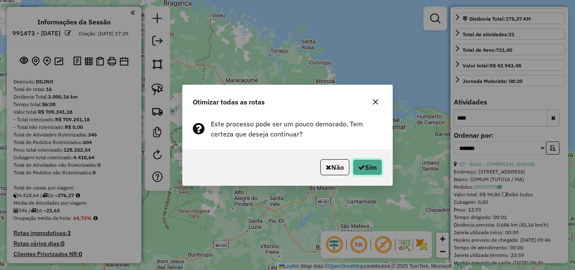
click at [363, 161] on button "Sim" at bounding box center [367, 167] width 29 height 16
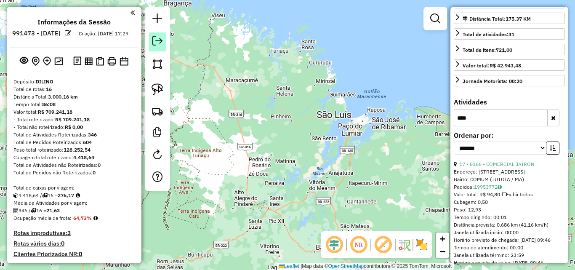
click at [161, 42] on em at bounding box center [157, 41] width 10 height 10
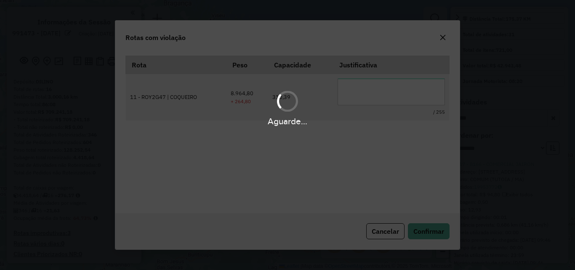
scroll to position [16, 0]
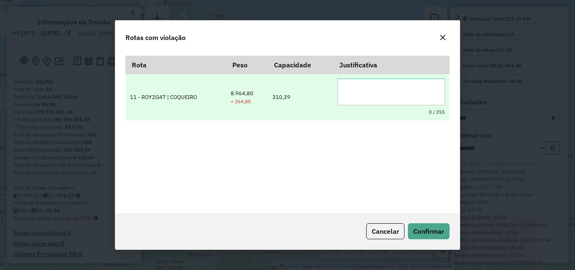
click at [351, 100] on textarea at bounding box center [391, 91] width 107 height 27
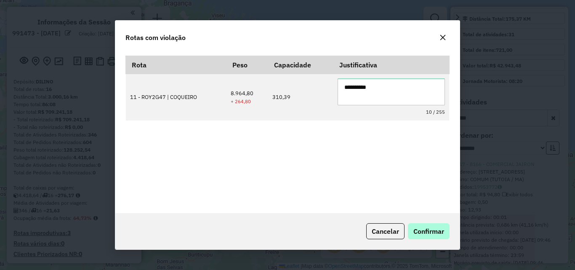
type textarea "**********"
click at [427, 230] on span "Confirmar" at bounding box center [428, 231] width 31 height 8
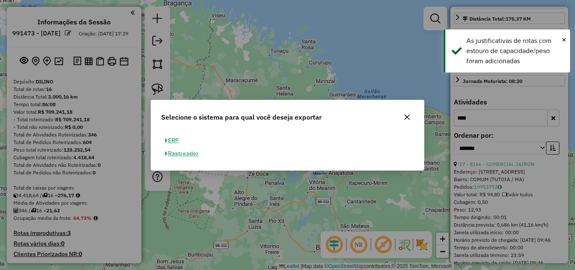
click at [176, 141] on button "ERP" at bounding box center [171, 140] width 21 height 13
select select "**"
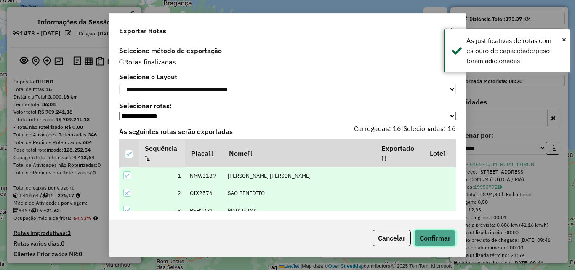
click at [429, 234] on button "Confirmar" at bounding box center [435, 238] width 42 height 16
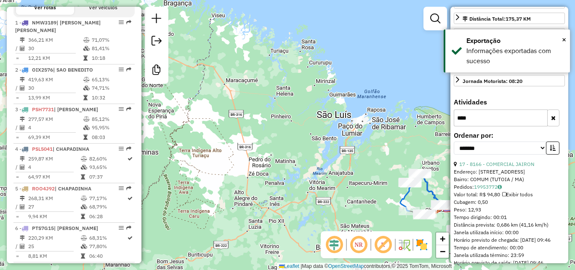
scroll to position [782, 0]
